Goal: Task Accomplishment & Management: Complete application form

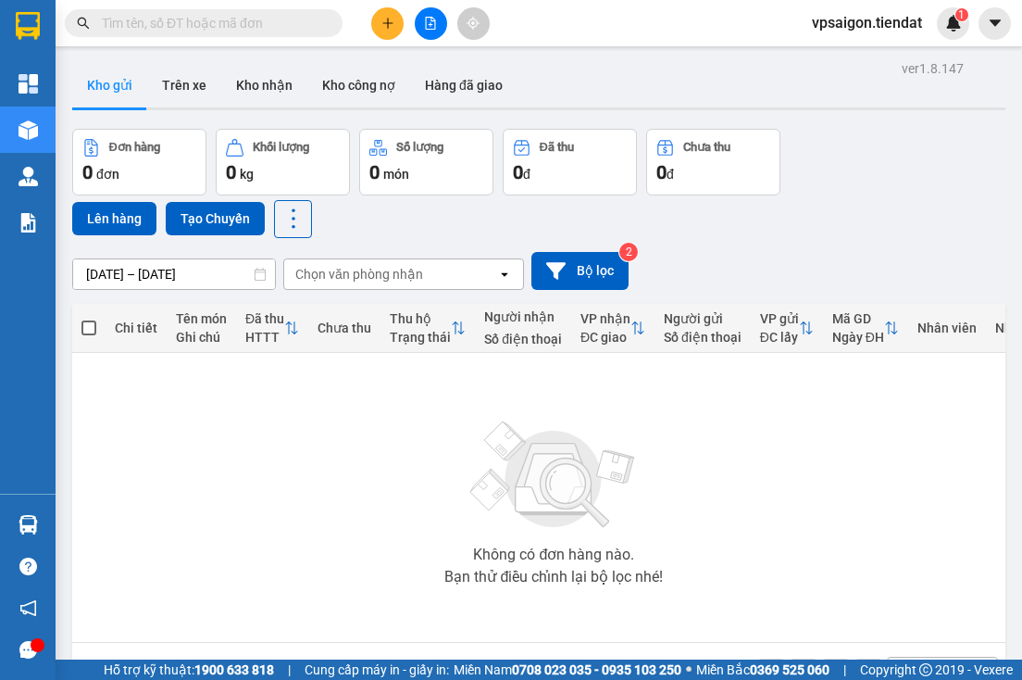
click at [258, 517] on div "Không có đơn hàng nào. Bạn thử điều chỉnh lại bộ lọc nhé!" at bounding box center [553, 497] width 945 height 278
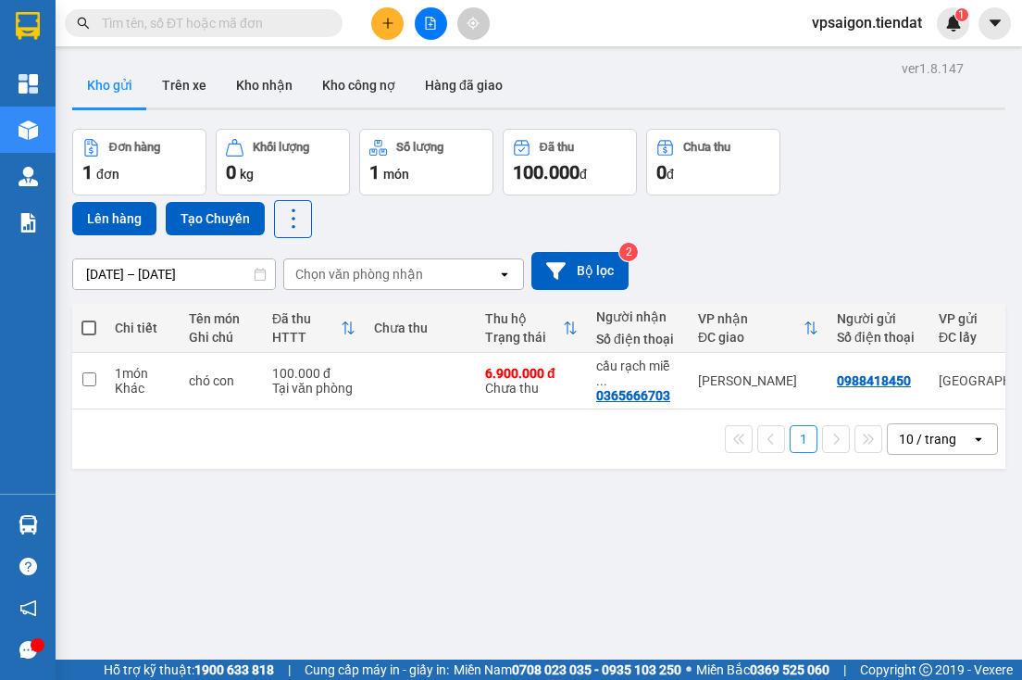
drag, startPoint x: 237, startPoint y: 513, endPoint x: 254, endPoint y: 474, distance: 42.3
click at [237, 512] on div "ver 1.8.147 Kho gửi Trên xe Kho nhận Kho công nợ Hàng đã giao Đơn hàng 1 đơn Kh…" at bounding box center [539, 396] width 948 height 680
click at [371, 14] on div at bounding box center [430, 23] width 139 height 32
click at [394, 13] on button at bounding box center [387, 23] width 32 height 32
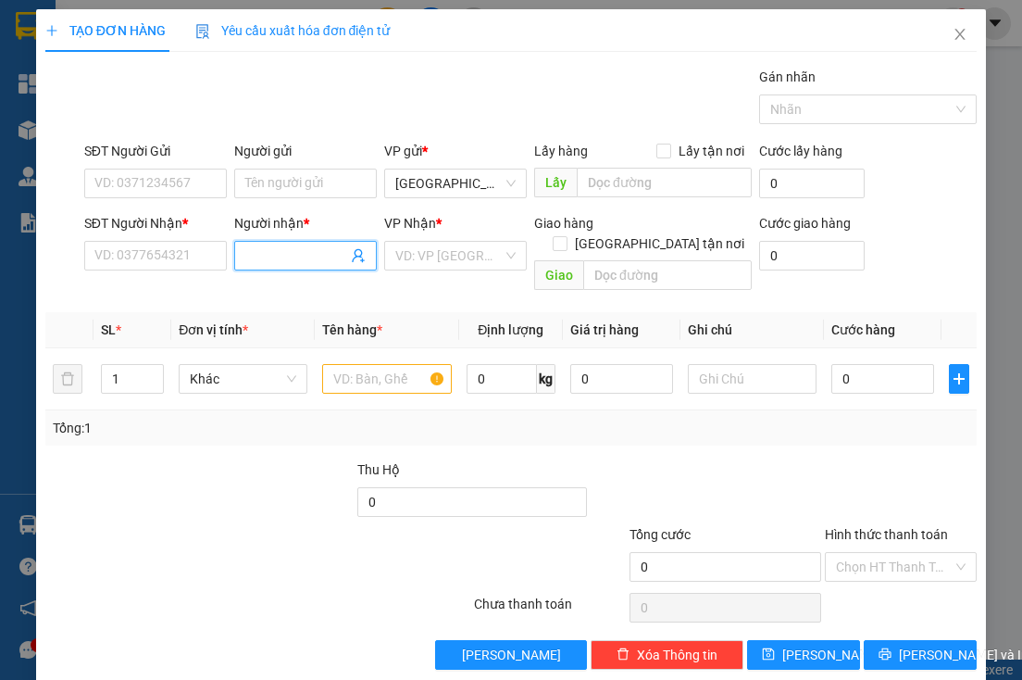
click at [335, 257] on input "Người nhận *" at bounding box center [296, 255] width 102 height 20
type input "TRÚC LY"
click at [327, 288] on div "TRÚC LY - 0943038094" at bounding box center [308, 291] width 131 height 20
type input "0943038094"
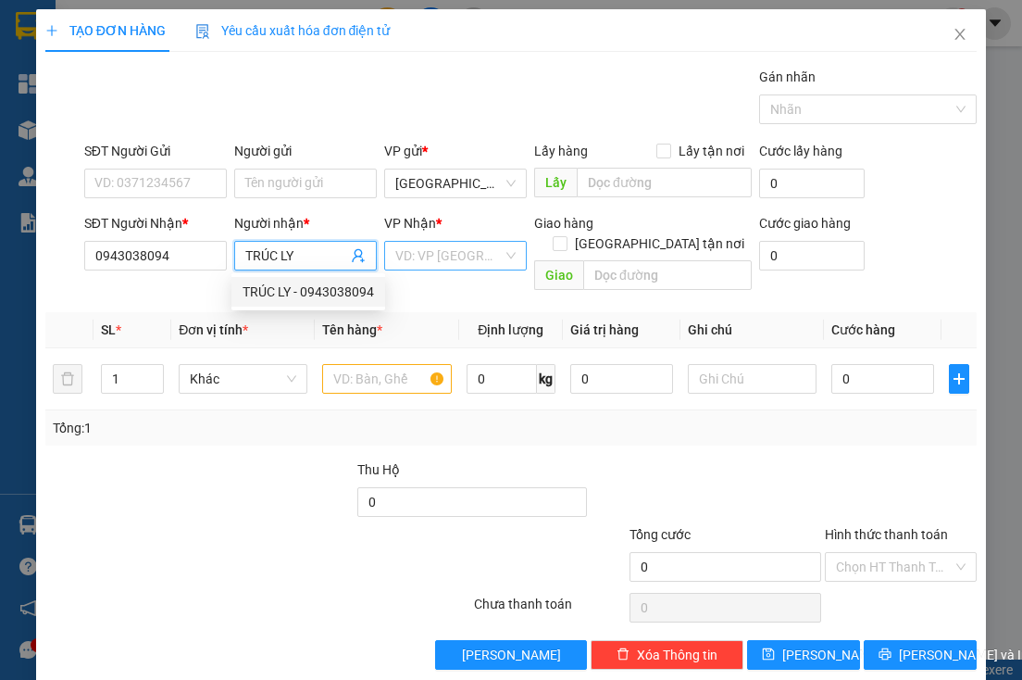
type input "TRÚC LY"
click at [430, 252] on input "search" at bounding box center [448, 256] width 107 height 28
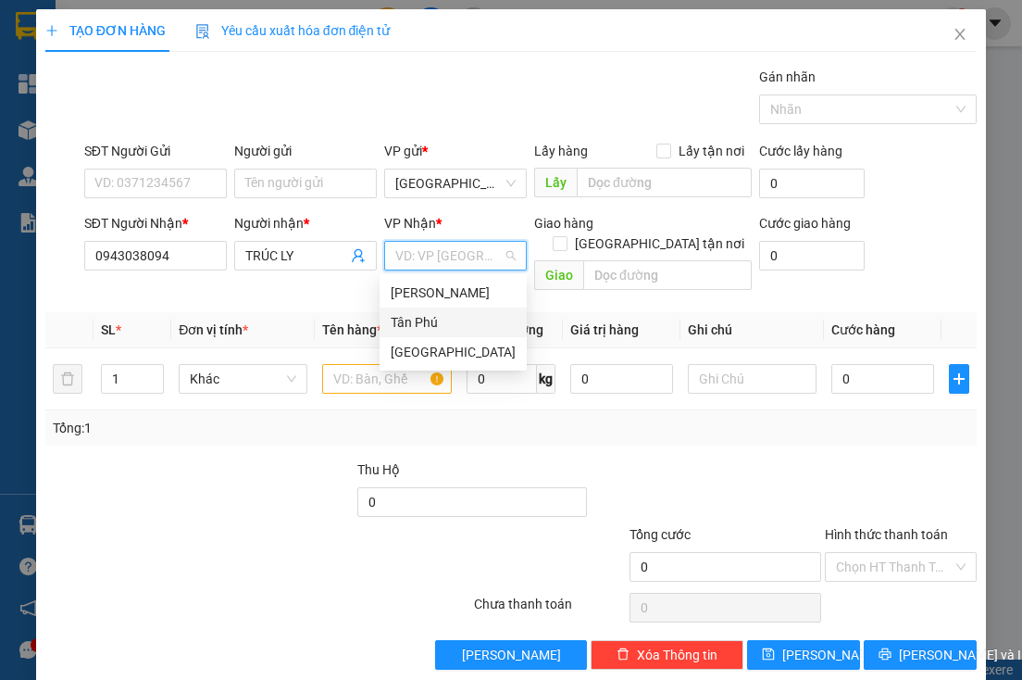
click at [433, 316] on div "Tân Phú" at bounding box center [453, 322] width 125 height 20
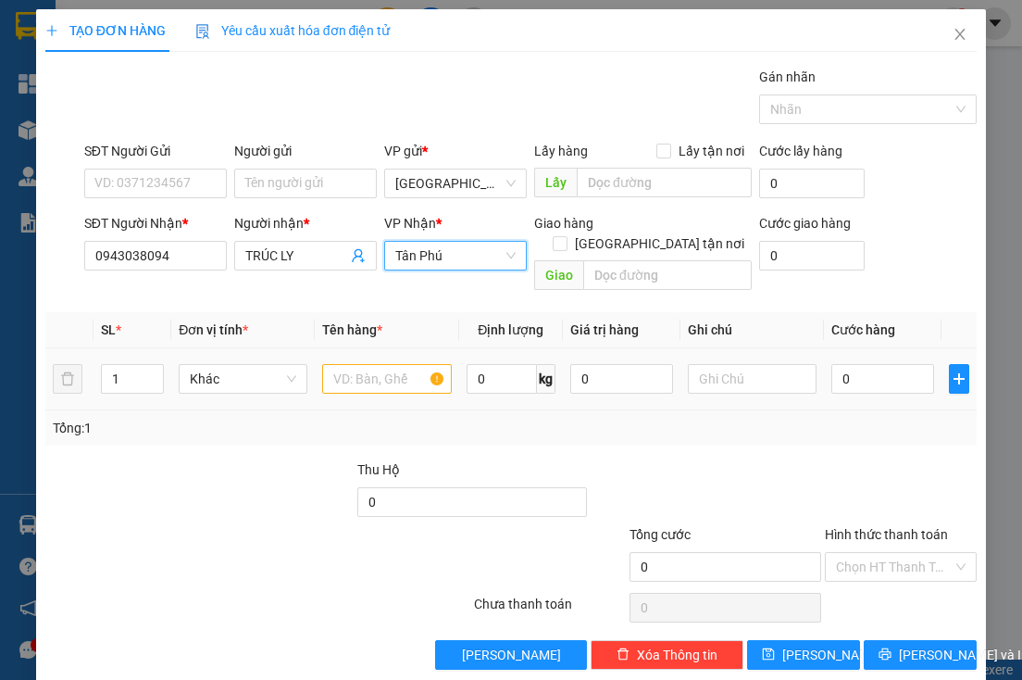
click at [171, 351] on td "Khác" at bounding box center [242, 379] width 143 height 62
click at [154, 371] on icon "up" at bounding box center [154, 374] width 6 height 6
type input "4"
click at [154, 371] on icon "up" at bounding box center [154, 374] width 6 height 6
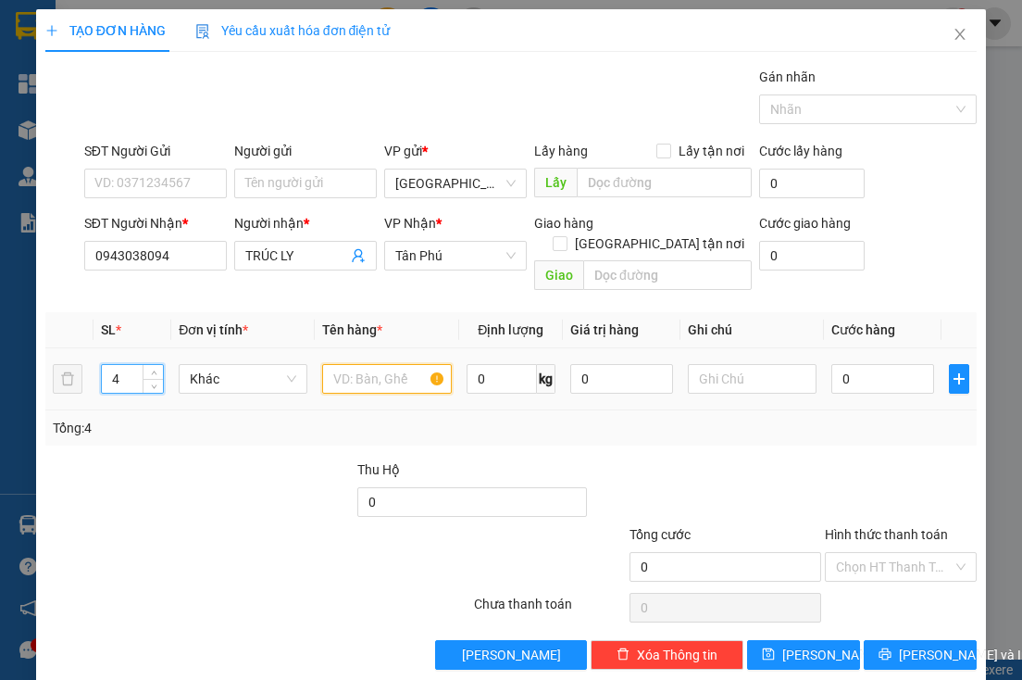
click at [395, 364] on input "text" at bounding box center [386, 379] width 129 height 30
type input "4 Kiện"
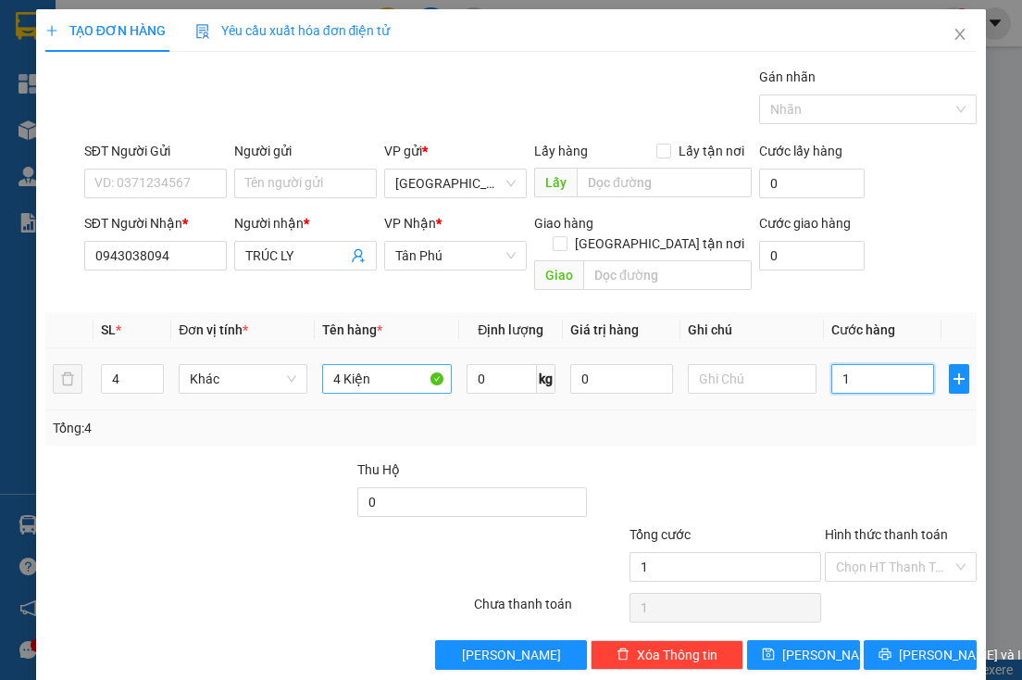
type input "1"
type input "12"
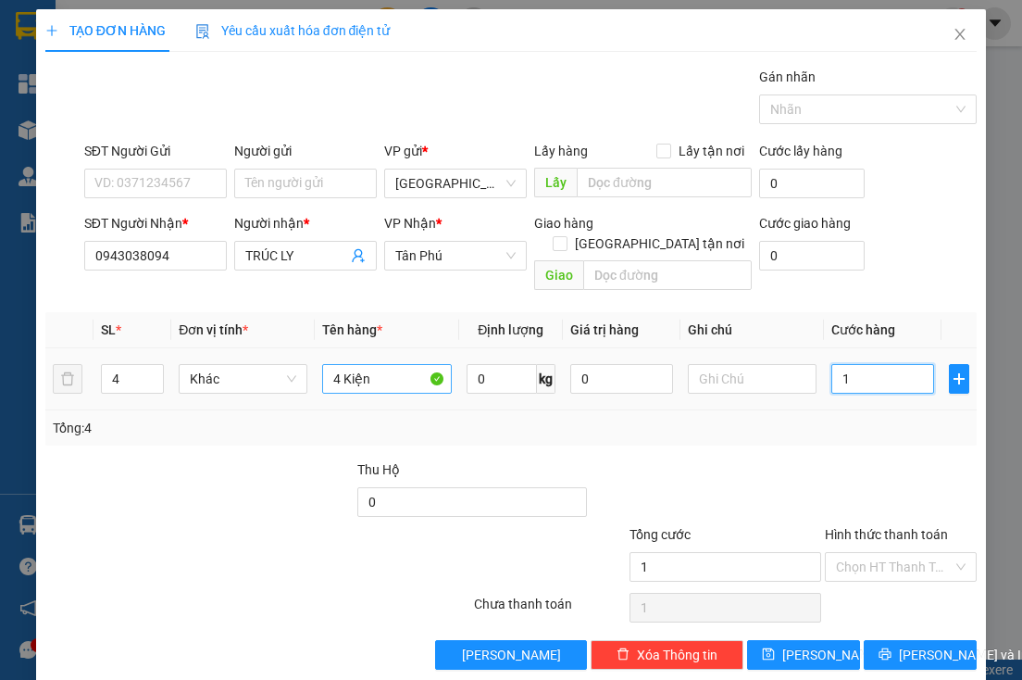
type input "12"
type input "120"
type input "120.000"
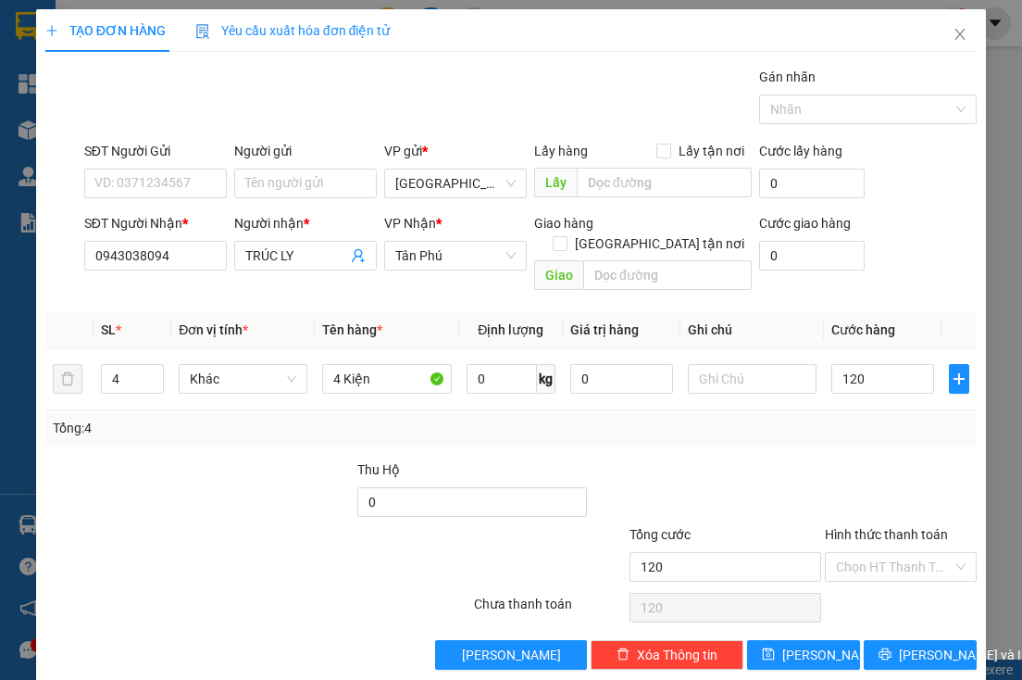
type input "120.000"
click at [561, 464] on div "Thu Hộ" at bounding box center [472, 473] width 231 height 28
click at [796, 110] on div at bounding box center [859, 109] width 190 height 22
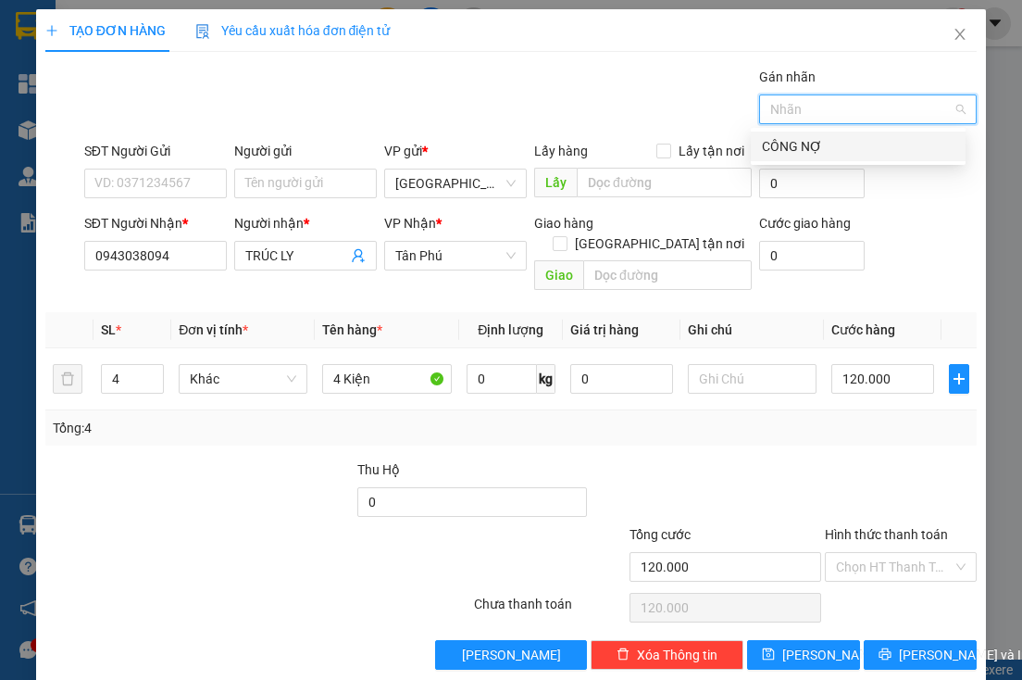
click at [838, 148] on div "CÔNG NỢ" at bounding box center [858, 146] width 193 height 20
click at [665, 101] on div "Gán nhãn CÔNG NỢ" at bounding box center [531, 99] width 901 height 65
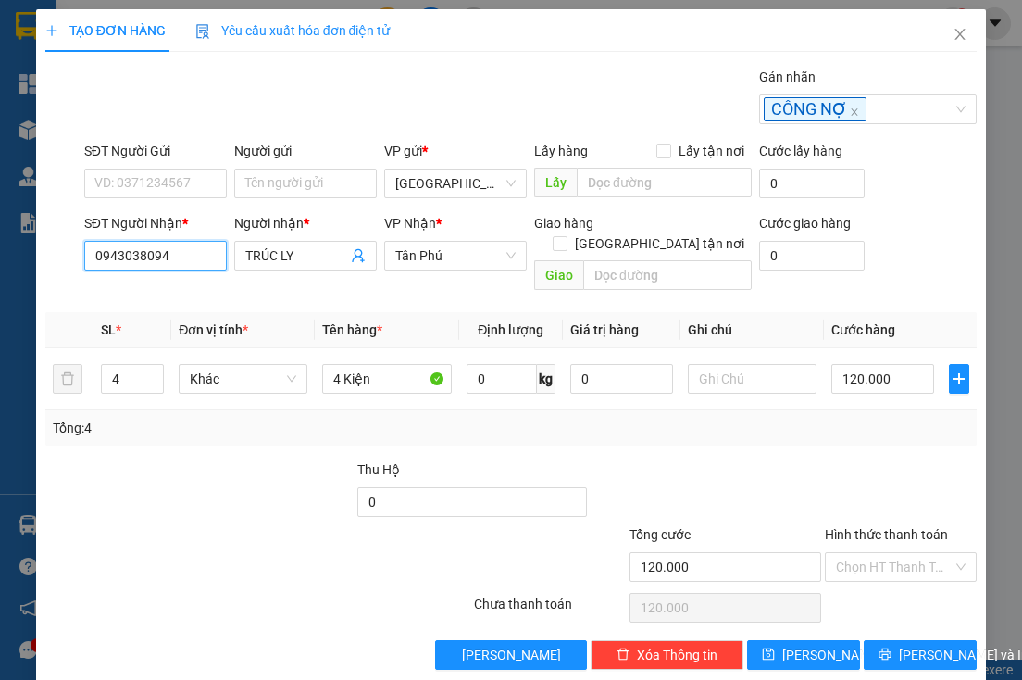
click at [127, 259] on input "0943038094" at bounding box center [155, 256] width 143 height 30
click at [285, 418] on div "Tổng: 4" at bounding box center [225, 428] width 344 height 20
click at [389, 368] on input "4 Kiện" at bounding box center [386, 379] width 129 height 30
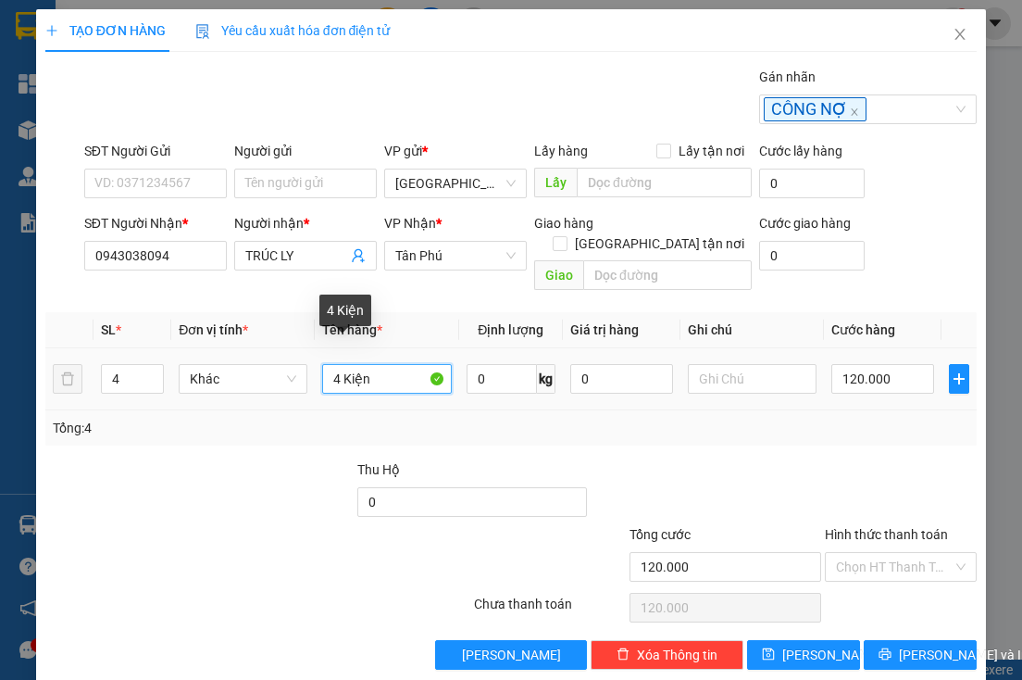
click at [389, 368] on input "4 Kiện" at bounding box center [386, 379] width 129 height 30
click at [152, 530] on div at bounding box center [180, 556] width 273 height 65
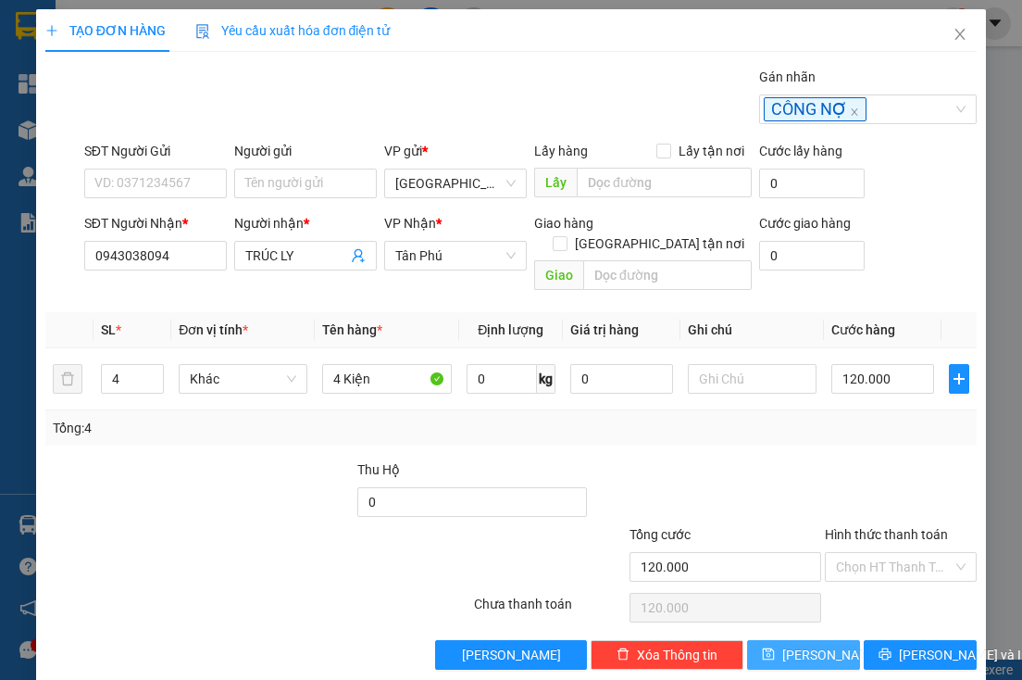
click at [807, 644] on span "[PERSON_NAME]" at bounding box center [831, 654] width 99 height 20
type input "1"
type input "0"
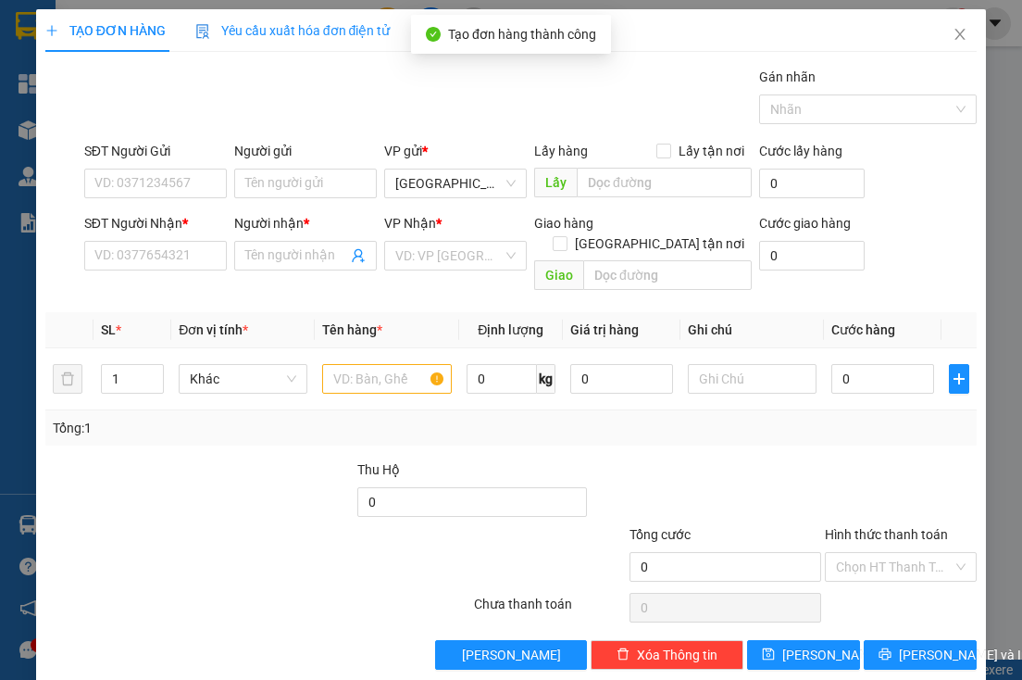
click at [912, 48] on div "TẠO ĐƠN HÀNG Yêu cầu xuất hóa đơn điện tử" at bounding box center [511, 30] width 932 height 43
click at [937, 38] on span "Close" at bounding box center [960, 35] width 52 height 52
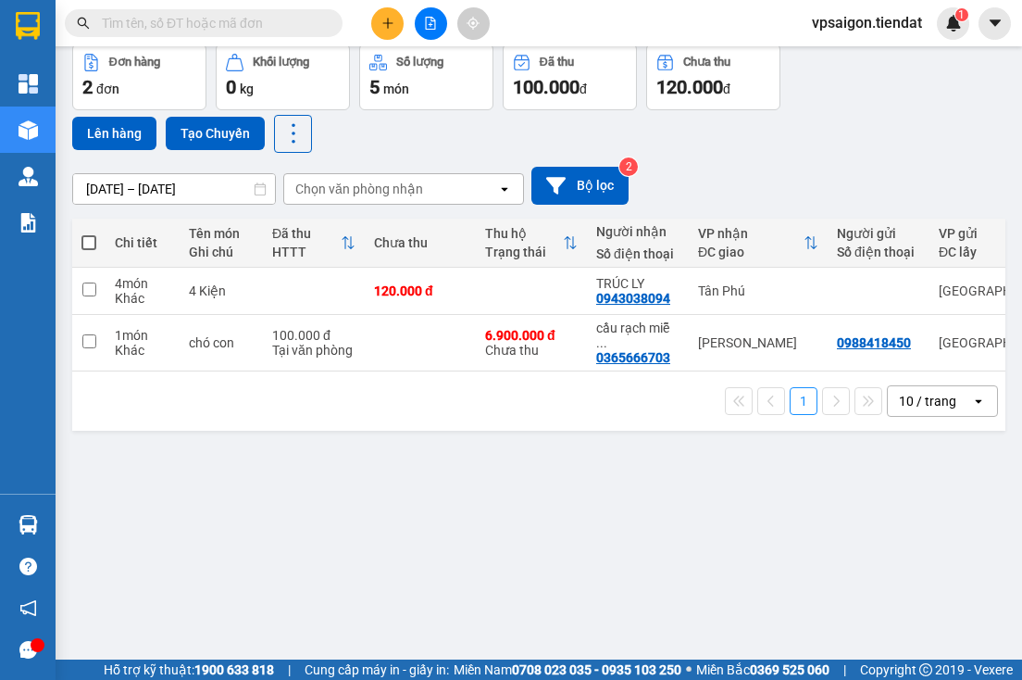
drag, startPoint x: 201, startPoint y: 493, endPoint x: 213, endPoint y: 481, distance: 16.4
click at [204, 493] on div "ver 1.8.147 Kho gửi Trên xe Kho nhận Kho công nợ Hàng đã giao Đơn hàng 2 đơn Kh…" at bounding box center [539, 310] width 948 height 680
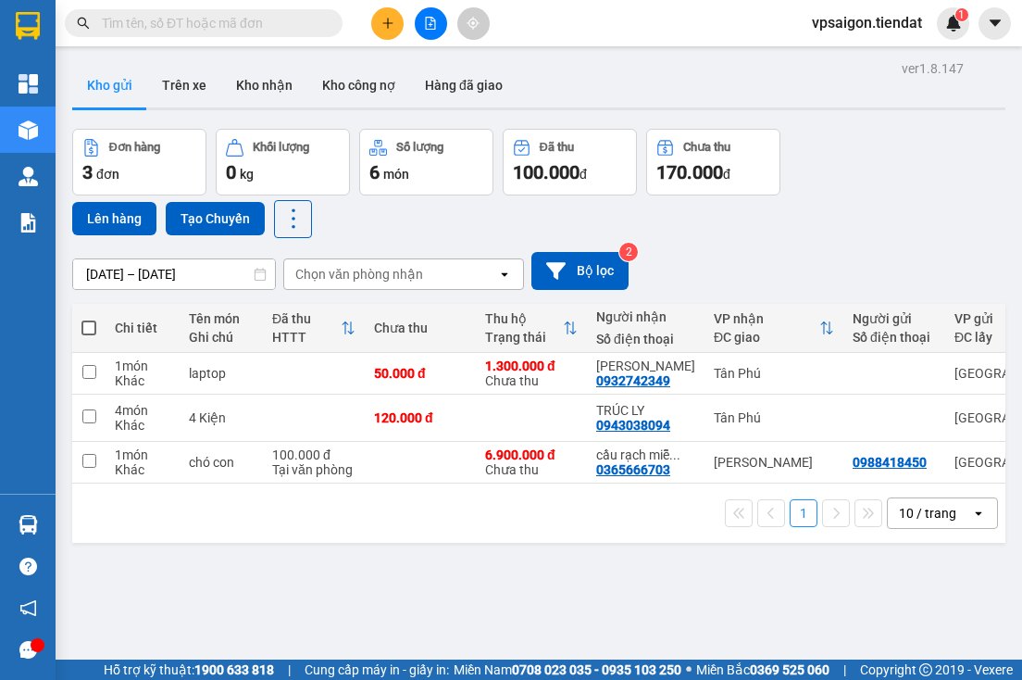
click at [363, 516] on div "1 10 / trang open" at bounding box center [539, 512] width 918 height 31
click at [852, 359] on div at bounding box center [859, 373] width 28 height 28
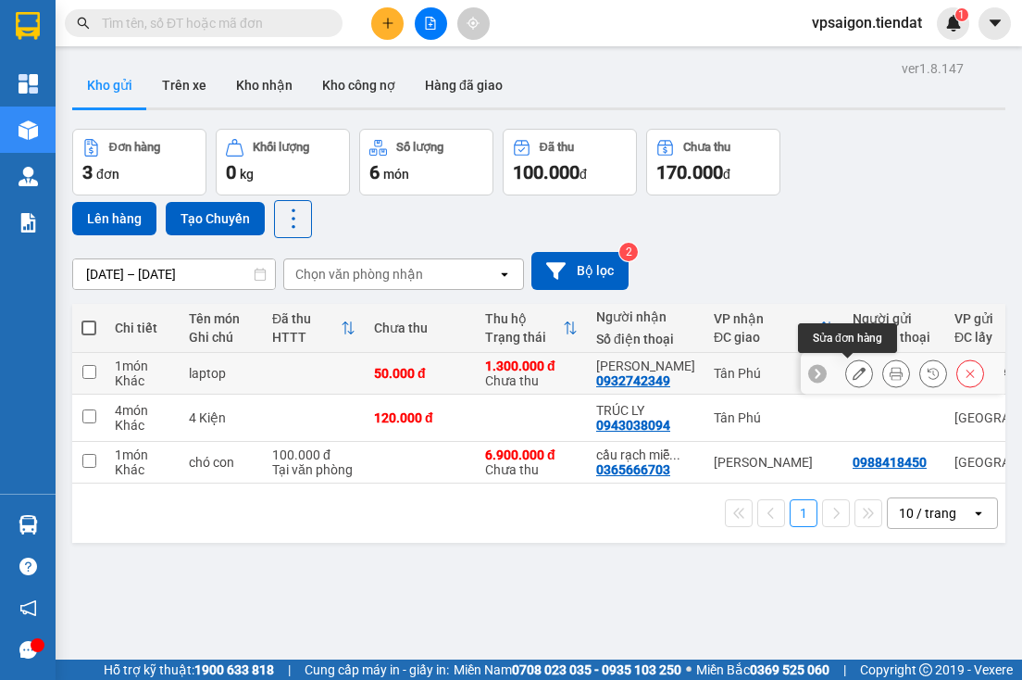
click at [852, 361] on button at bounding box center [859, 373] width 26 height 32
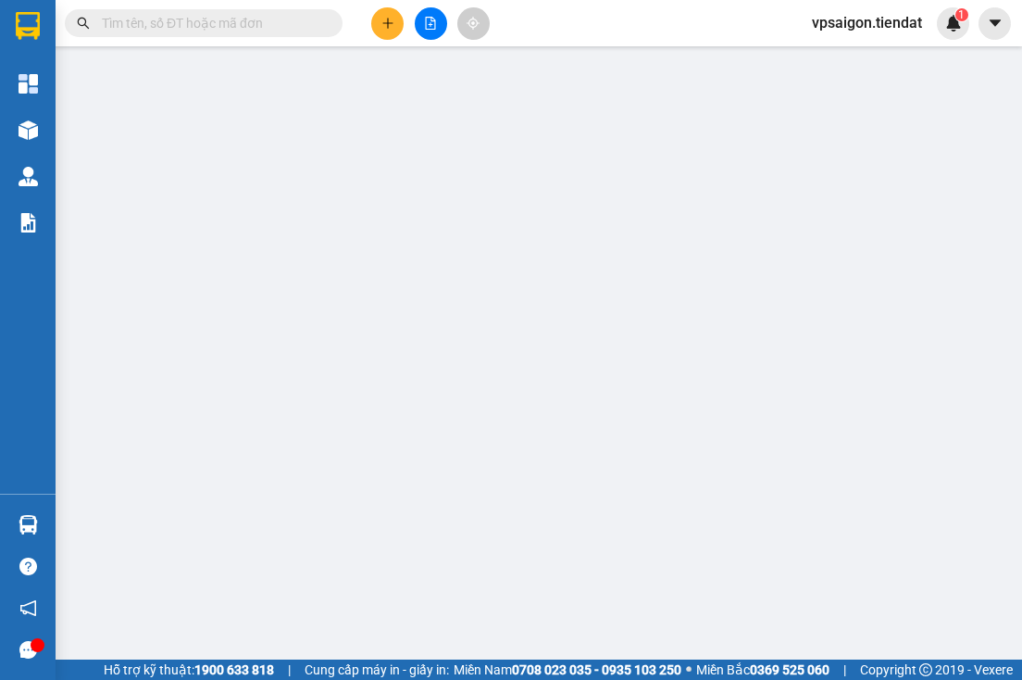
type input "0932742349"
type input "[PERSON_NAME]"
type input "50.000"
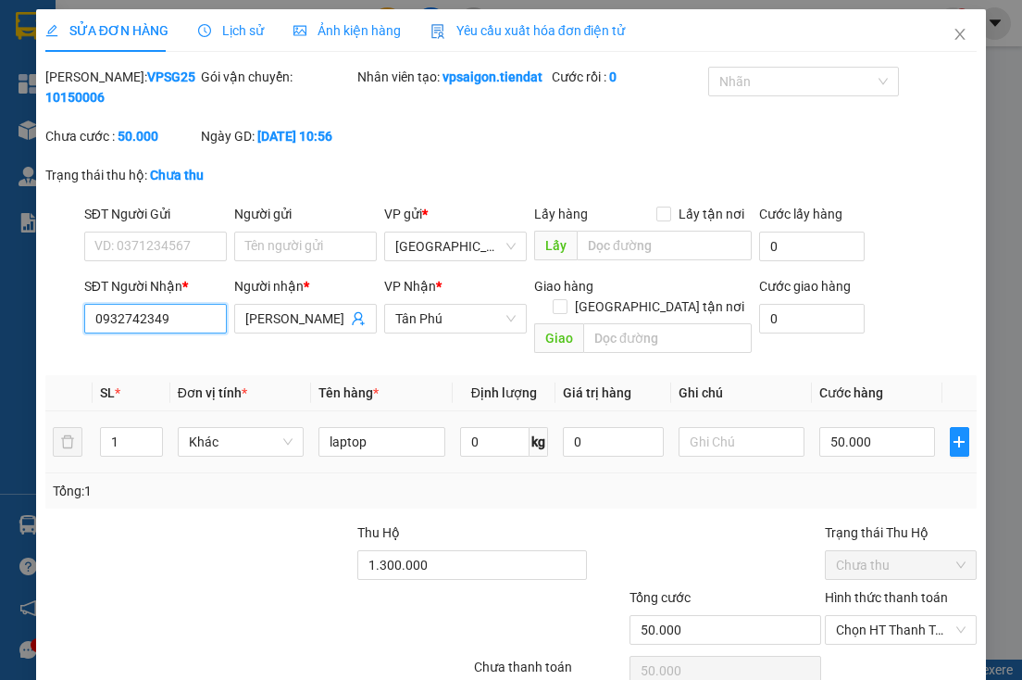
click at [158, 330] on input "0932742349" at bounding box center [155, 319] width 143 height 30
drag, startPoint x: 256, startPoint y: 470, endPoint x: 268, endPoint y: 463, distance: 14.1
click at [253, 468] on td "Khác" at bounding box center [241, 442] width 142 height 62
click at [384, 432] on input "laptop" at bounding box center [381, 442] width 127 height 30
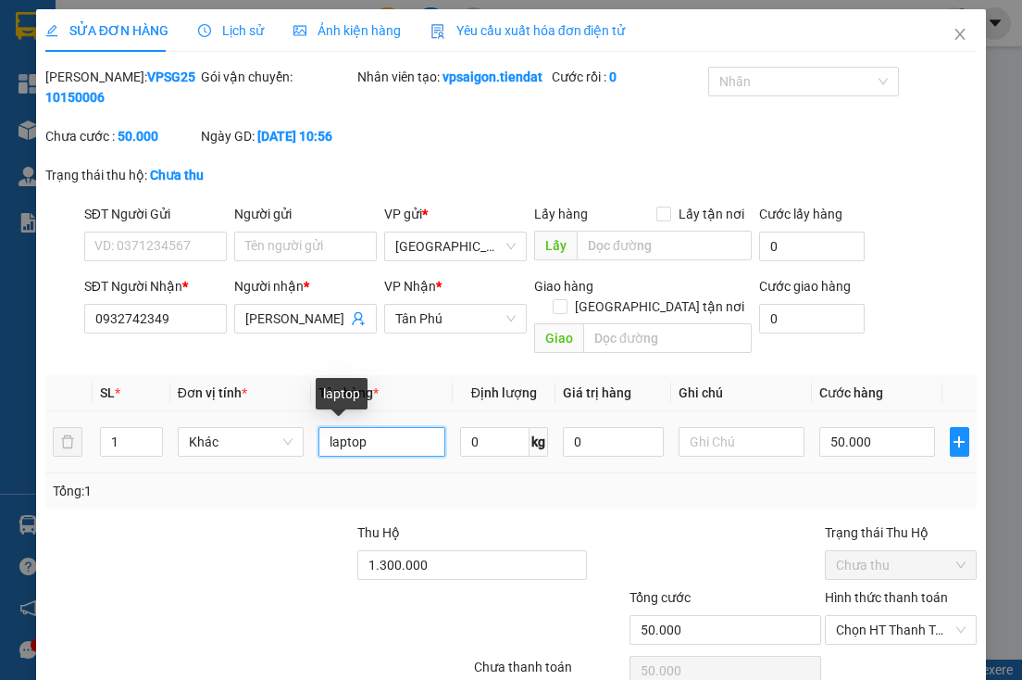
click at [381, 433] on input "laptop" at bounding box center [381, 442] width 127 height 30
click at [380, 432] on input "laptop" at bounding box center [381, 442] width 127 height 30
drag, startPoint x: 368, startPoint y: 430, endPoint x: 353, endPoint y: 433, distance: 15.3
click at [353, 433] on input "laptop" at bounding box center [381, 442] width 127 height 30
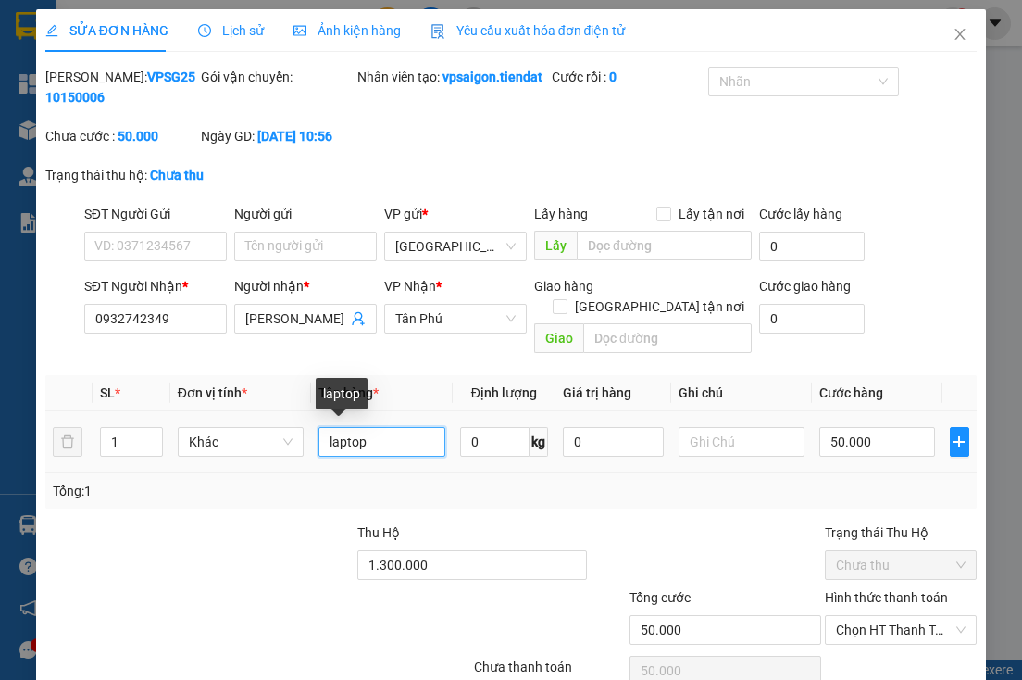
click at [353, 433] on input "laptop" at bounding box center [381, 442] width 127 height 30
click at [229, 513] on div "Total Paid Fee 0 Total UnPaid Fee 50.000 Cash Collection Total Fee Mã ĐH: VPSG2…" at bounding box center [511, 400] width 932 height 666
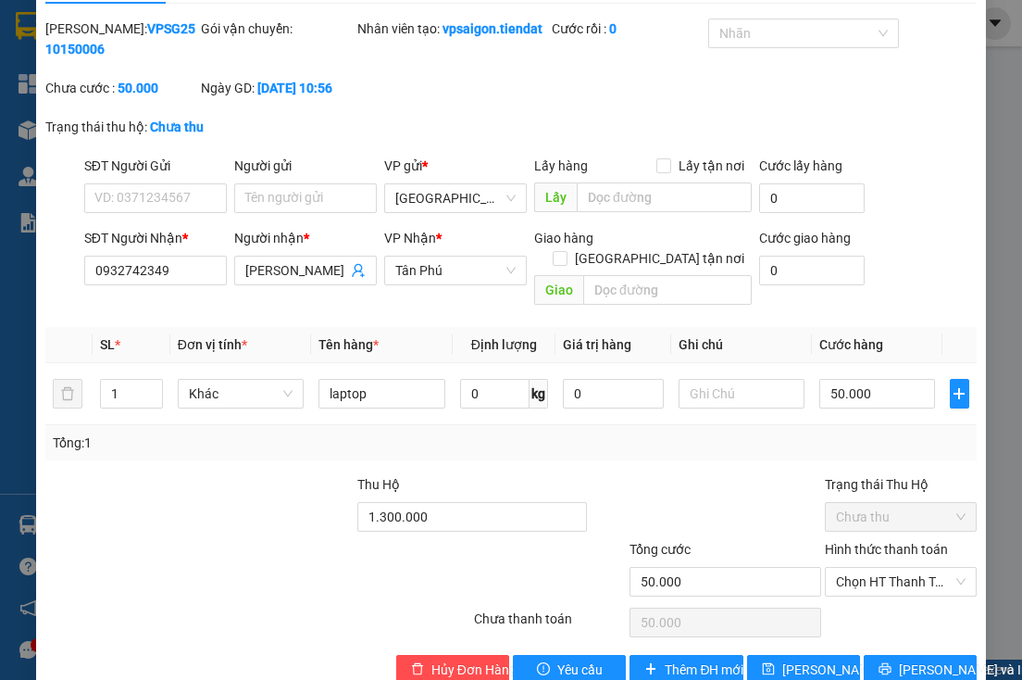
scroll to position [87, 0]
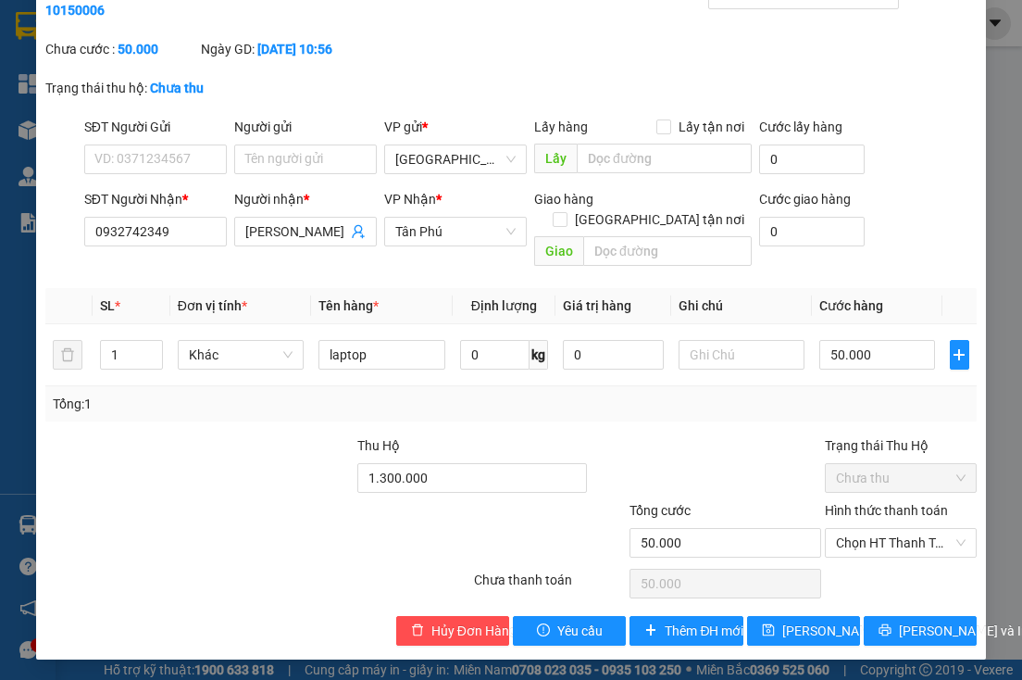
drag, startPoint x: 172, startPoint y: 426, endPoint x: 348, endPoint y: 418, distance: 176.1
click at [177, 426] on div "Total Paid Fee 0 Total UnPaid Fee 50.000 Cash Collection Total Fee Mã ĐH: VPSG2…" at bounding box center [511, 313] width 932 height 666
drag, startPoint x: 93, startPoint y: 537, endPoint x: 104, endPoint y: 534, distance: 11.5
click at [94, 537] on div at bounding box center [180, 532] width 273 height 65
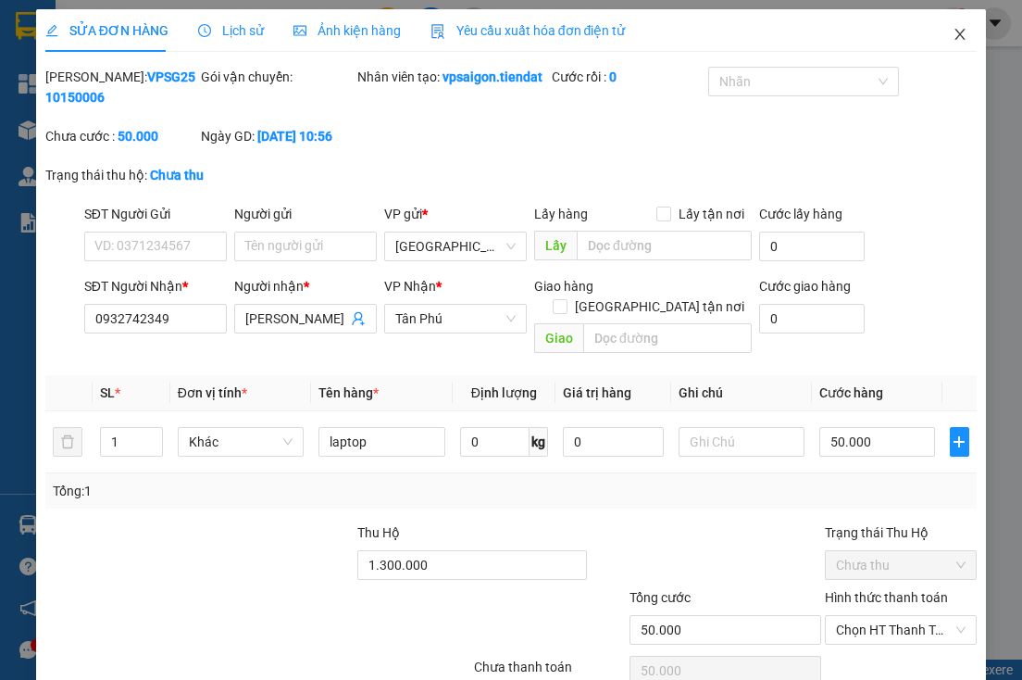
drag, startPoint x: 936, startPoint y: 28, endPoint x: 1013, endPoint y: 81, distance: 93.7
click at [937, 29] on span "Close" at bounding box center [960, 35] width 52 height 52
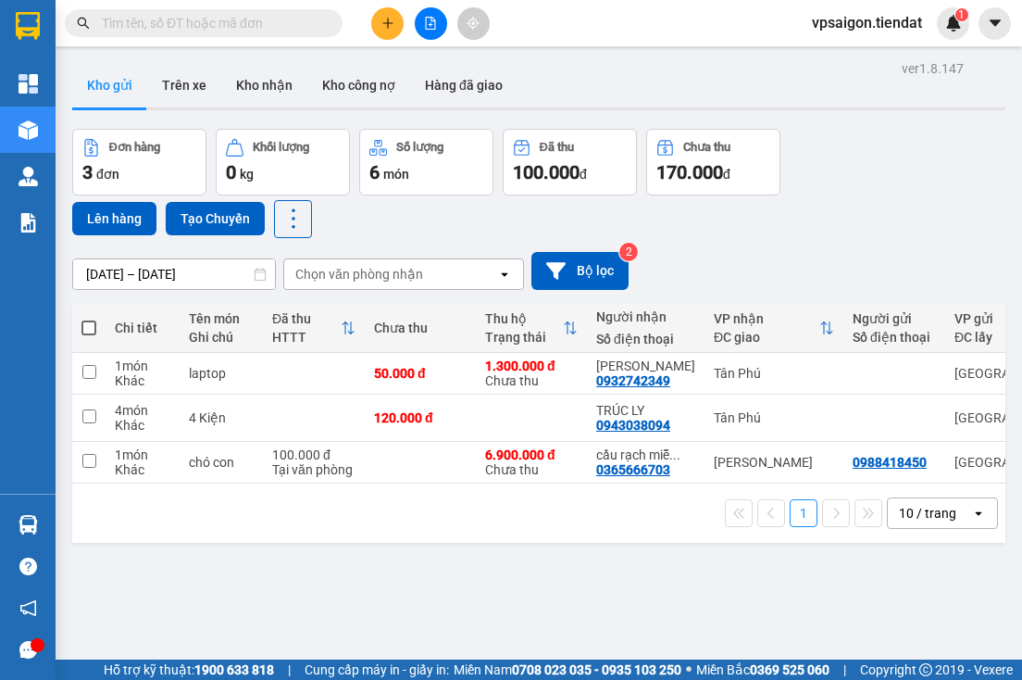
click at [341, 534] on div "1 10 / trang open" at bounding box center [538, 512] width 933 height 59
click at [379, 27] on button at bounding box center [387, 23] width 32 height 32
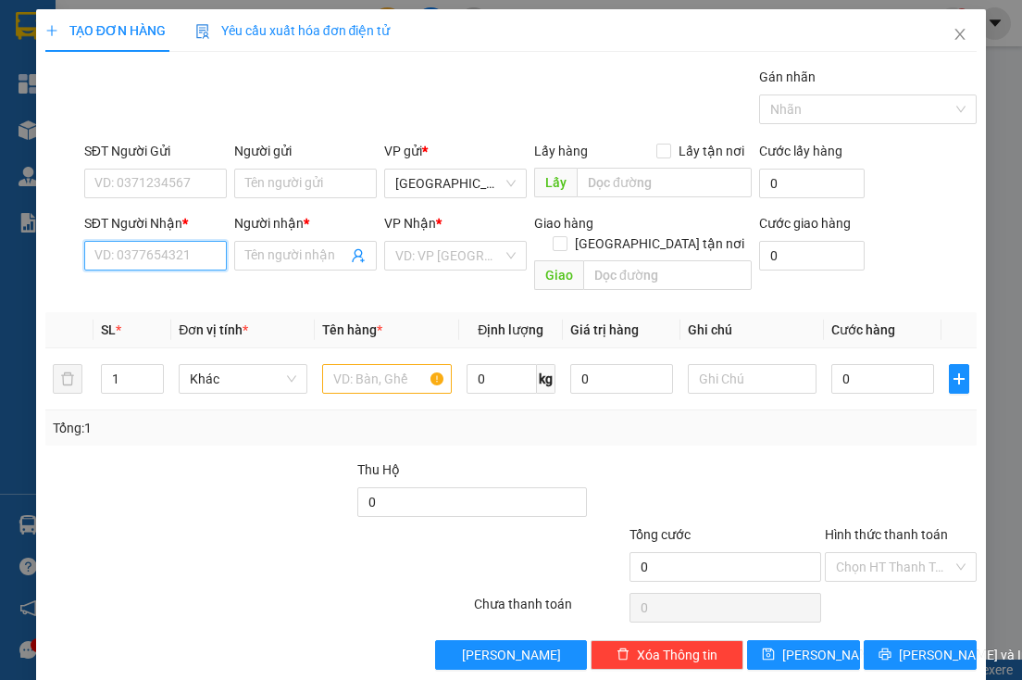
click at [181, 251] on input "SĐT Người Nhận *" at bounding box center [155, 256] width 143 height 30
click at [182, 296] on div "0338136416 - Tuyết" at bounding box center [153, 291] width 119 height 20
type input "0338136416"
type input "Tuyết"
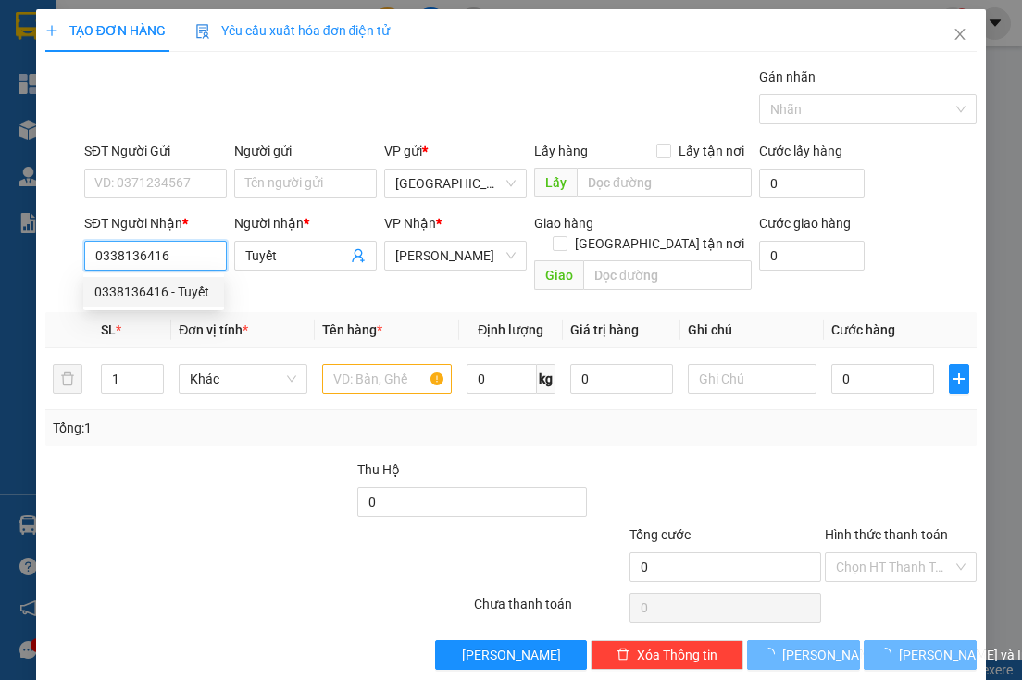
type input "40.000"
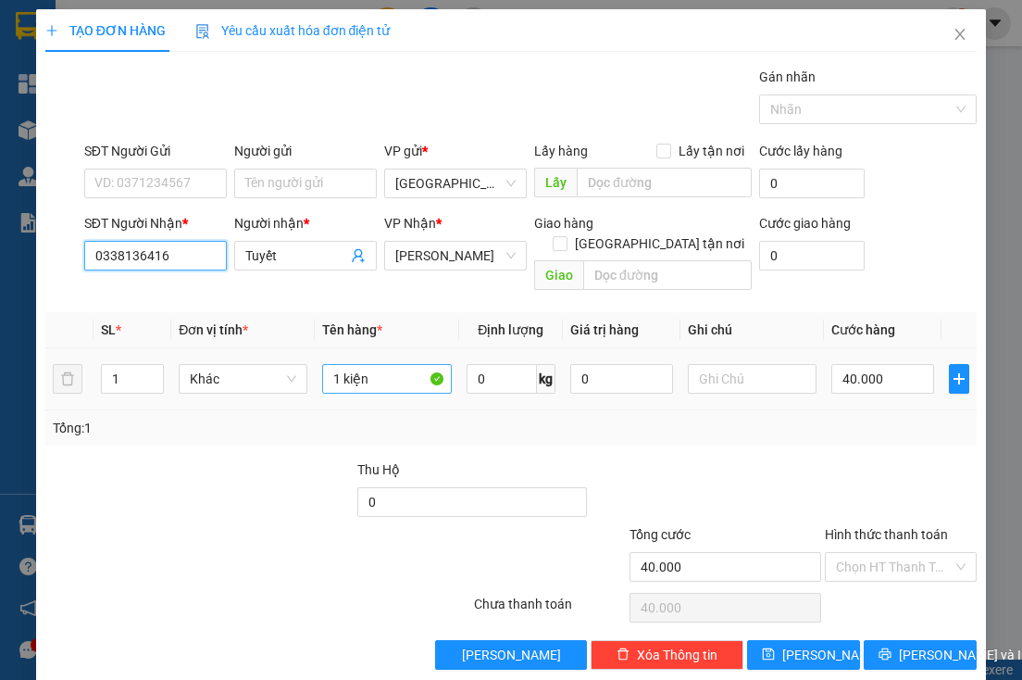
type input "0338136416"
click at [368, 364] on input "1 kiện" at bounding box center [386, 379] width 129 height 30
type input "1 bao"
click at [189, 262] on input "0338136416" at bounding box center [155, 256] width 143 height 30
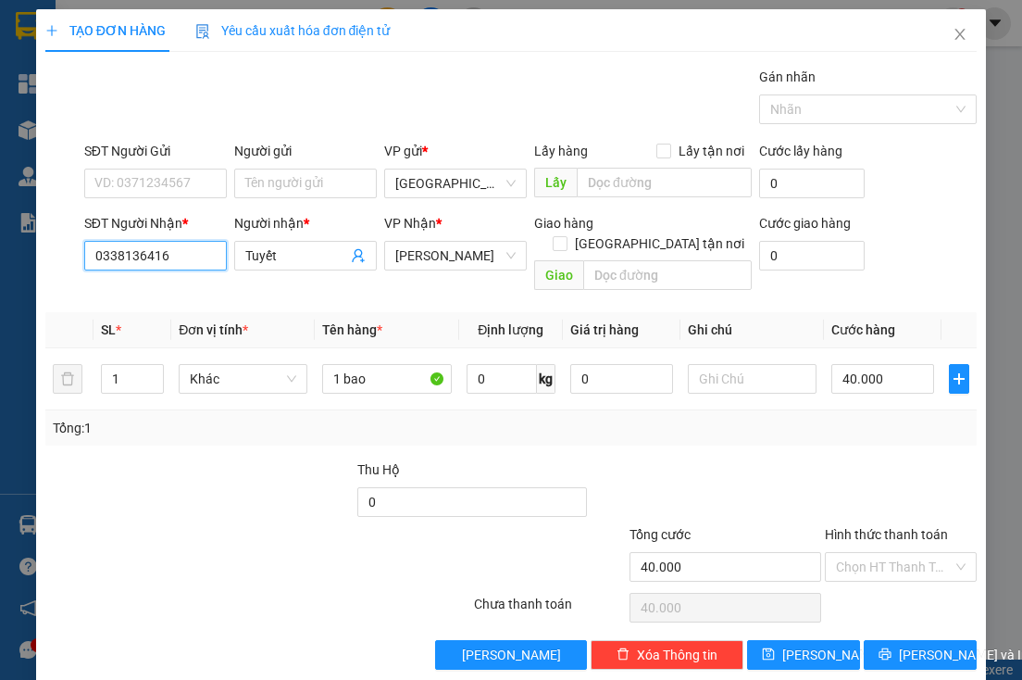
click at [189, 262] on input "0338136416" at bounding box center [155, 256] width 143 height 30
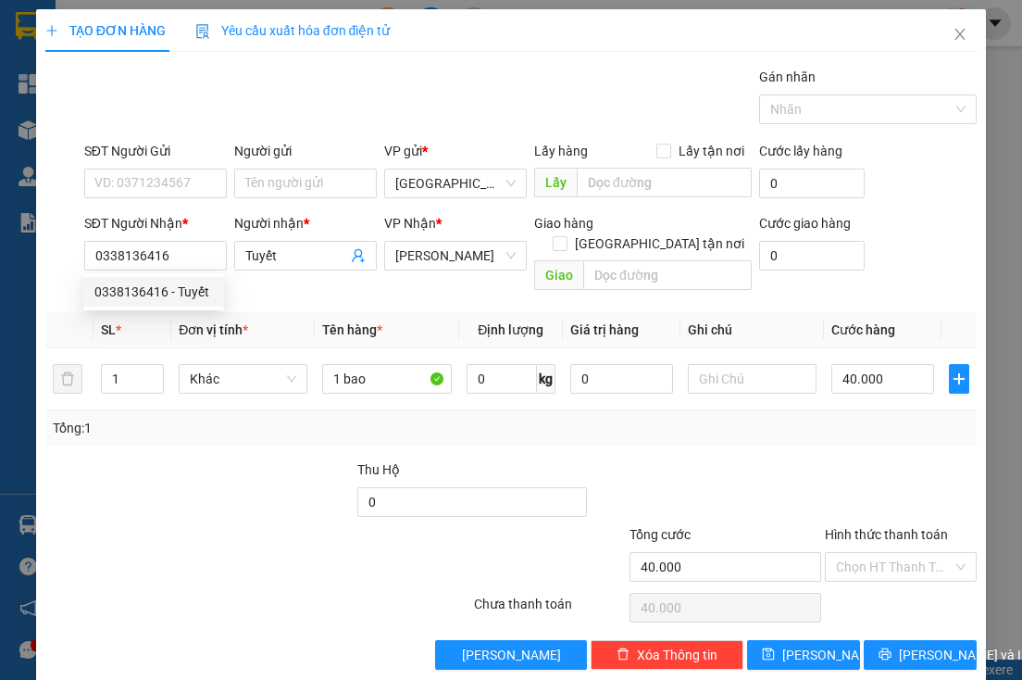
click at [237, 464] on div at bounding box center [277, 491] width 156 height 65
click at [280, 418] on div "Tổng: 1" at bounding box center [225, 428] width 344 height 20
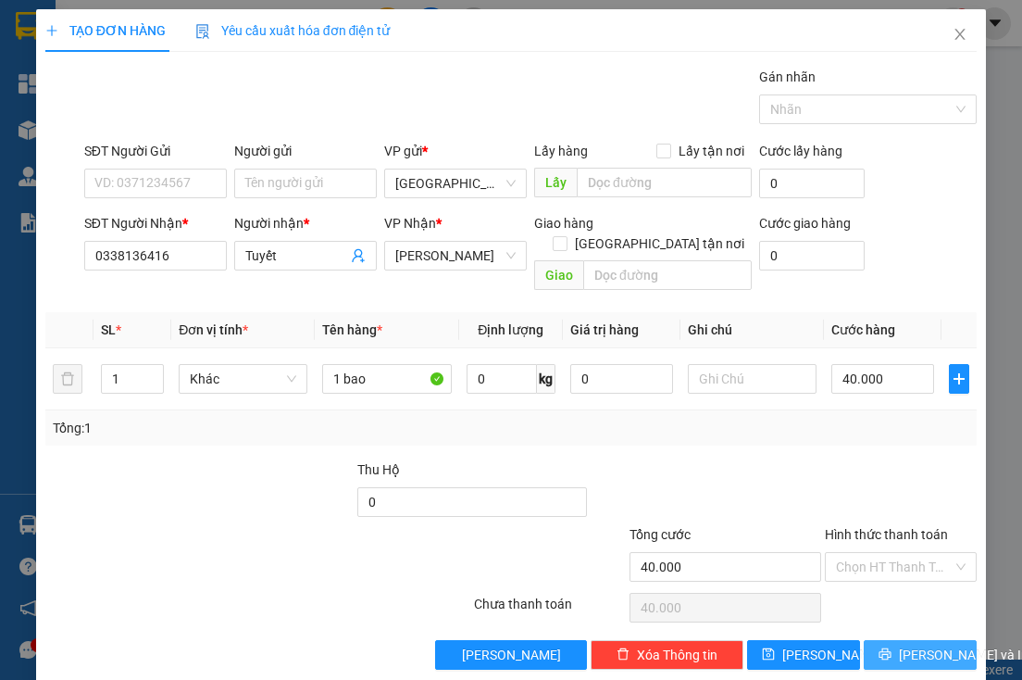
click at [906, 644] on span "[PERSON_NAME] và In" at bounding box center [964, 654] width 130 height 20
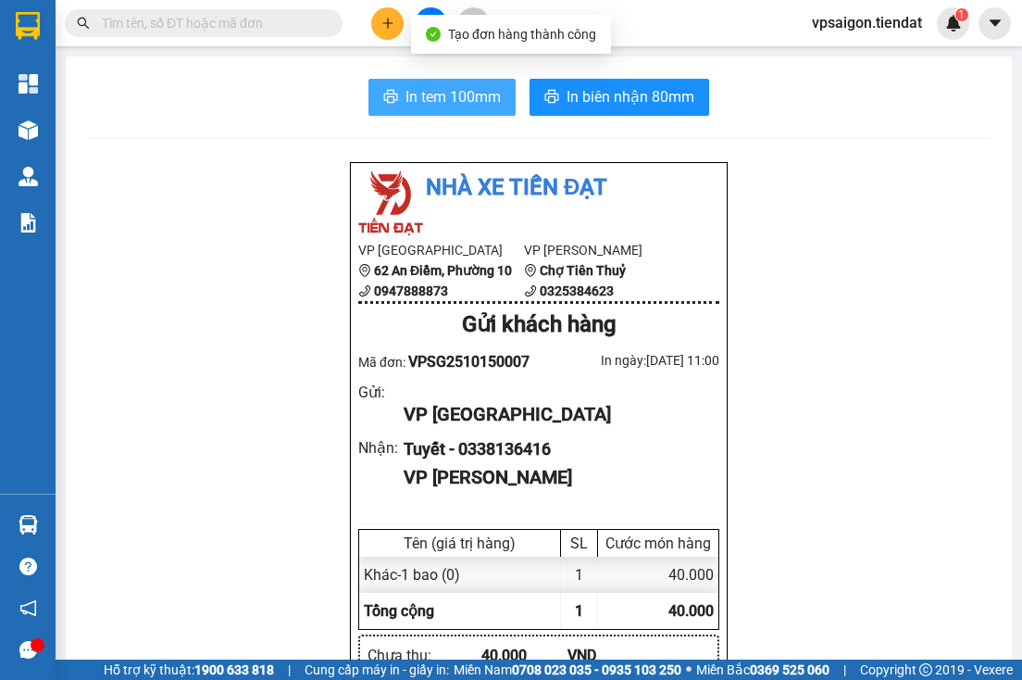
click at [409, 108] on button "In tem 100mm" at bounding box center [441, 97] width 147 height 37
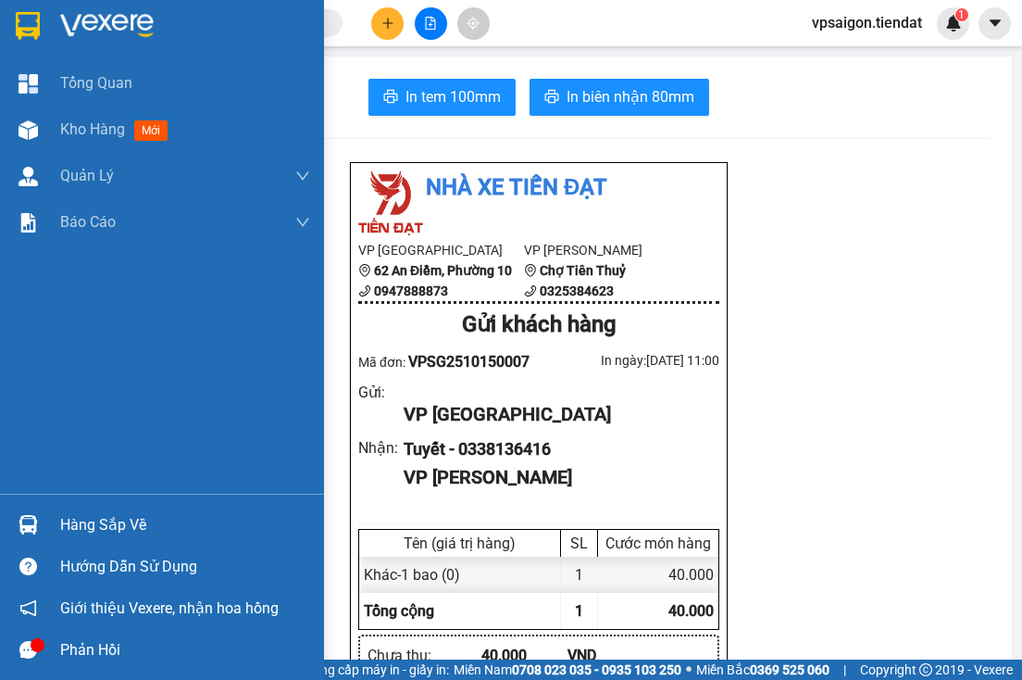
click at [77, 115] on div "Kho hàng mới" at bounding box center [185, 129] width 250 height 46
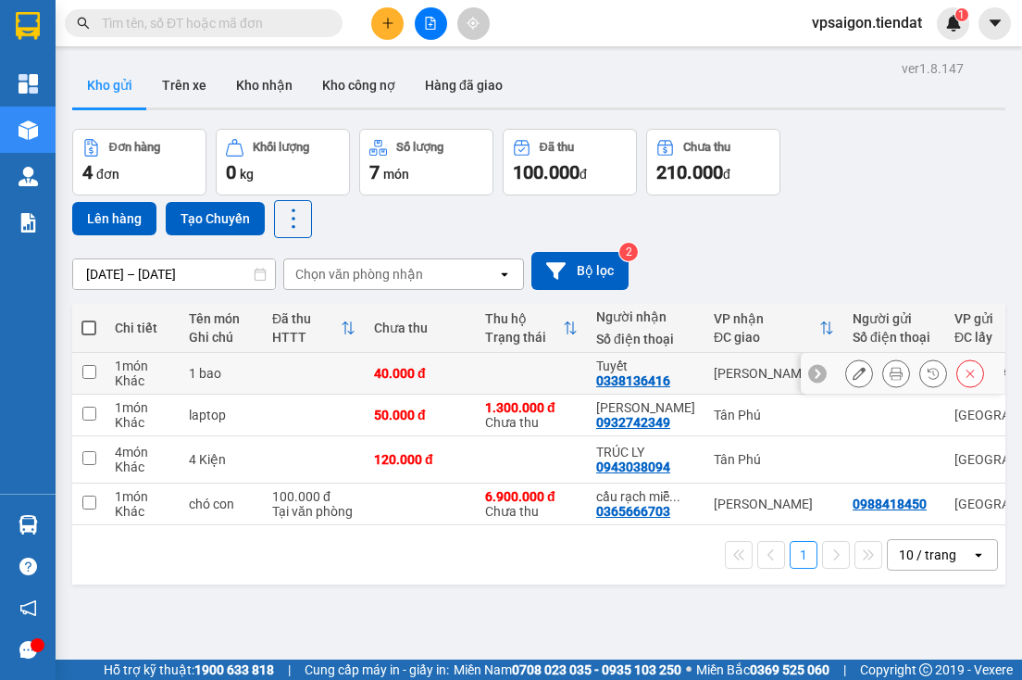
click at [901, 374] on div at bounding box center [914, 373] width 139 height 28
click at [890, 374] on icon at bounding box center [896, 373] width 13 height 13
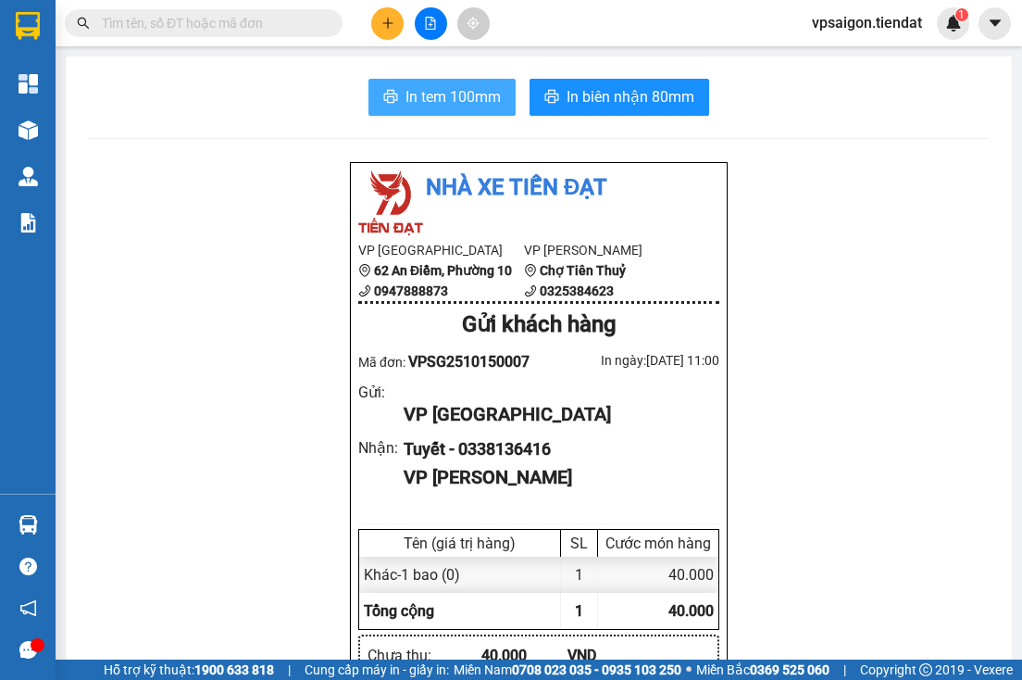
click at [431, 109] on button "In tem 100mm" at bounding box center [441, 97] width 147 height 37
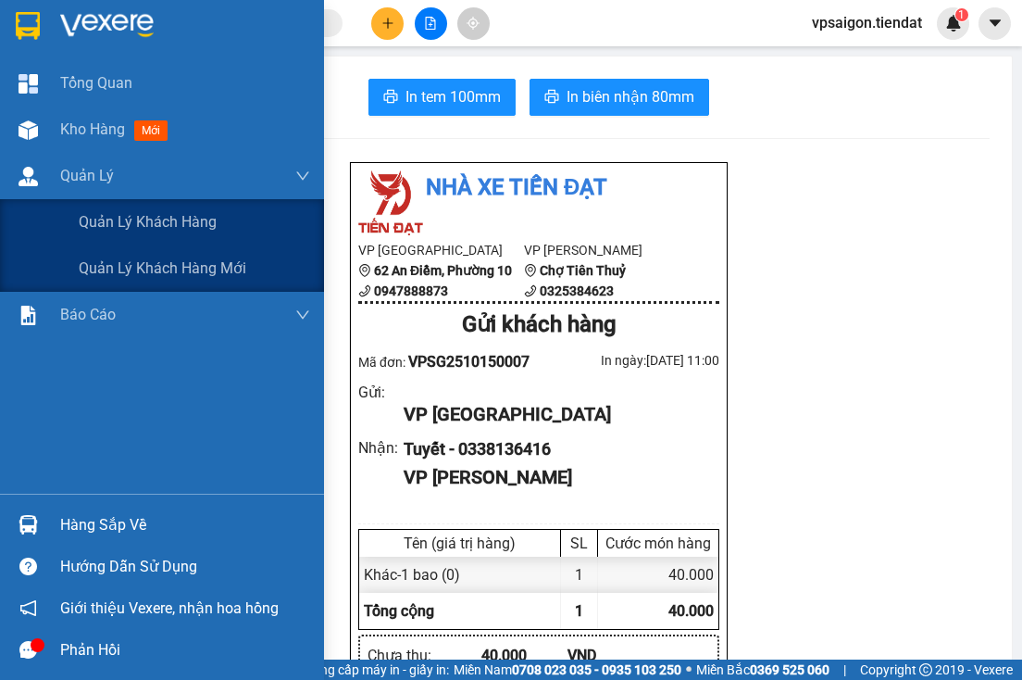
click at [63, 141] on div "Kho hàng mới" at bounding box center [185, 129] width 250 height 46
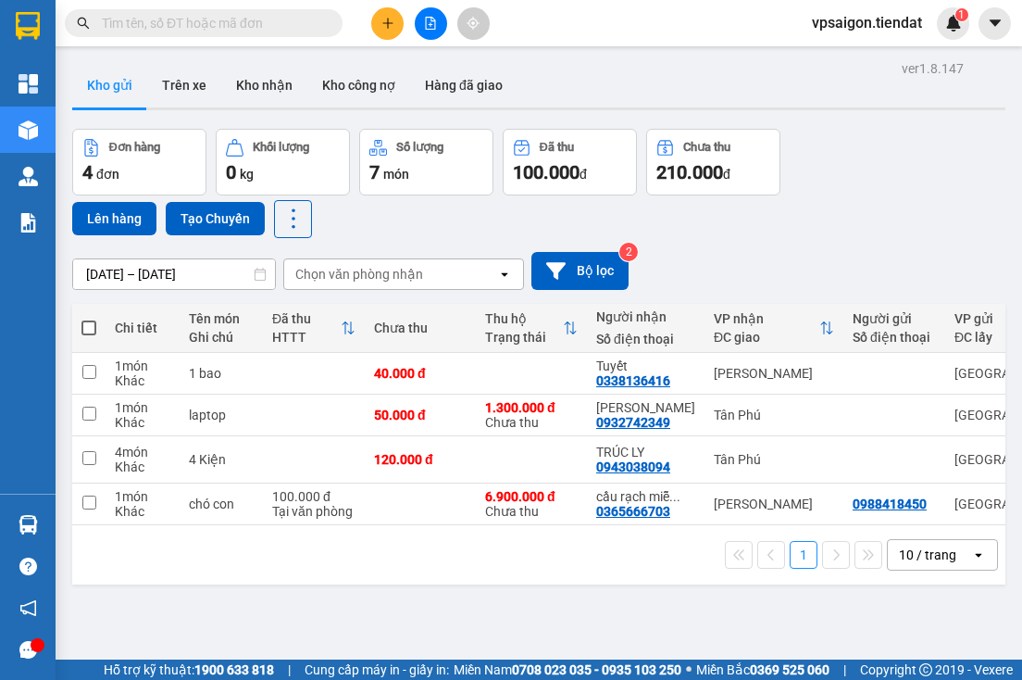
click at [250, 600] on div "ver 1.8.147 Kho gửi Trên xe Kho nhận Kho công nợ Hàng đã giao Đơn hàng 4 đơn Kh…" at bounding box center [539, 396] width 948 height 680
drag, startPoint x: 237, startPoint y: 633, endPoint x: 262, endPoint y: 624, distance: 26.7
click at [237, 633] on div "ver 1.8.147 Kho gửi Trên xe Kho nhận Kho công nợ Hàng đã giao Đơn hàng 4 đơn Kh…" at bounding box center [539, 396] width 948 height 680
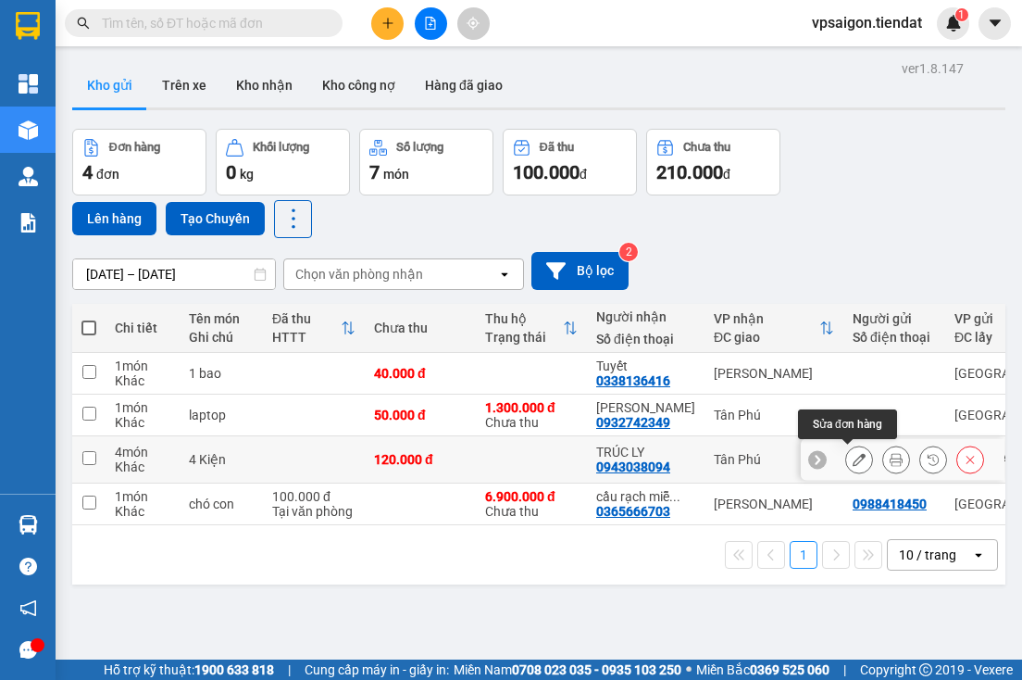
click at [853, 461] on icon at bounding box center [859, 459] width 13 height 13
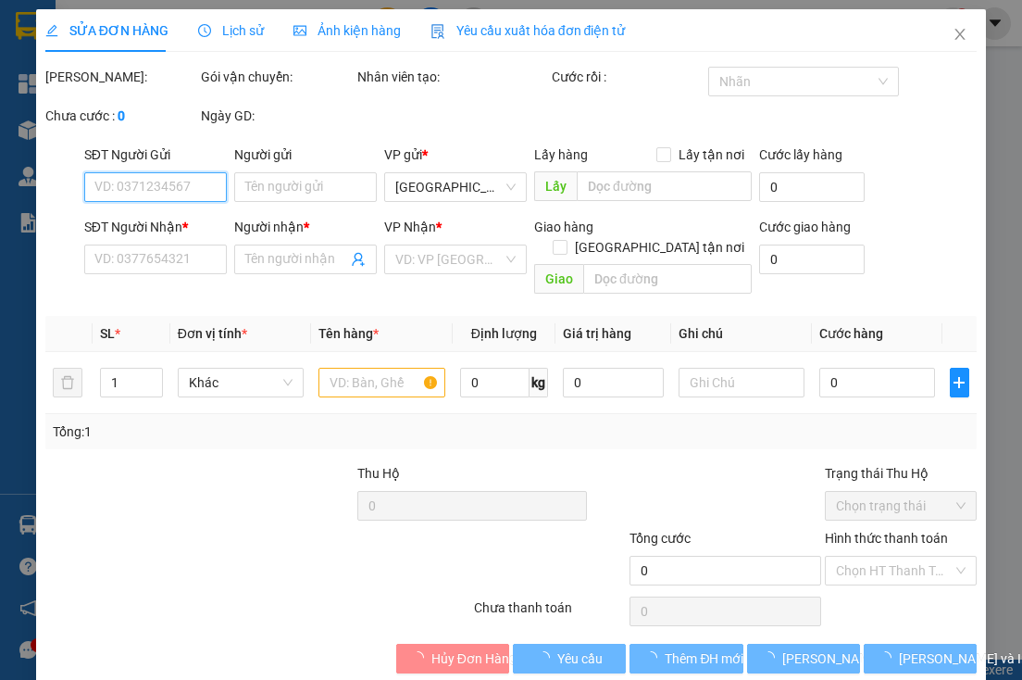
type input "0943038094"
type input "TRÚC LY"
type input "120.000"
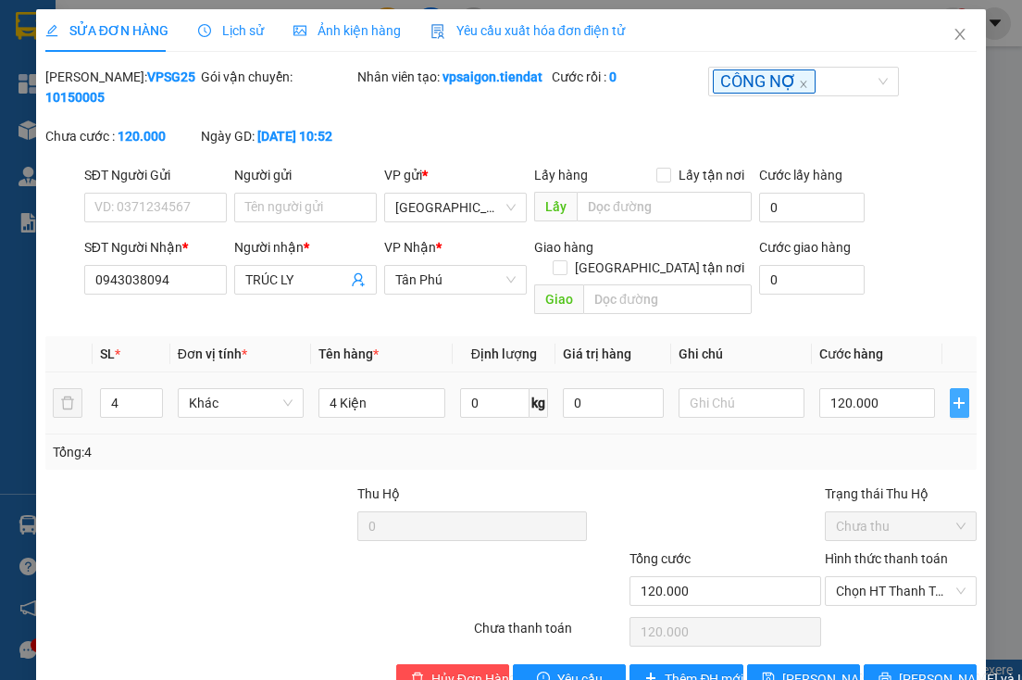
click at [952, 404] on icon "plus" at bounding box center [959, 402] width 15 height 15
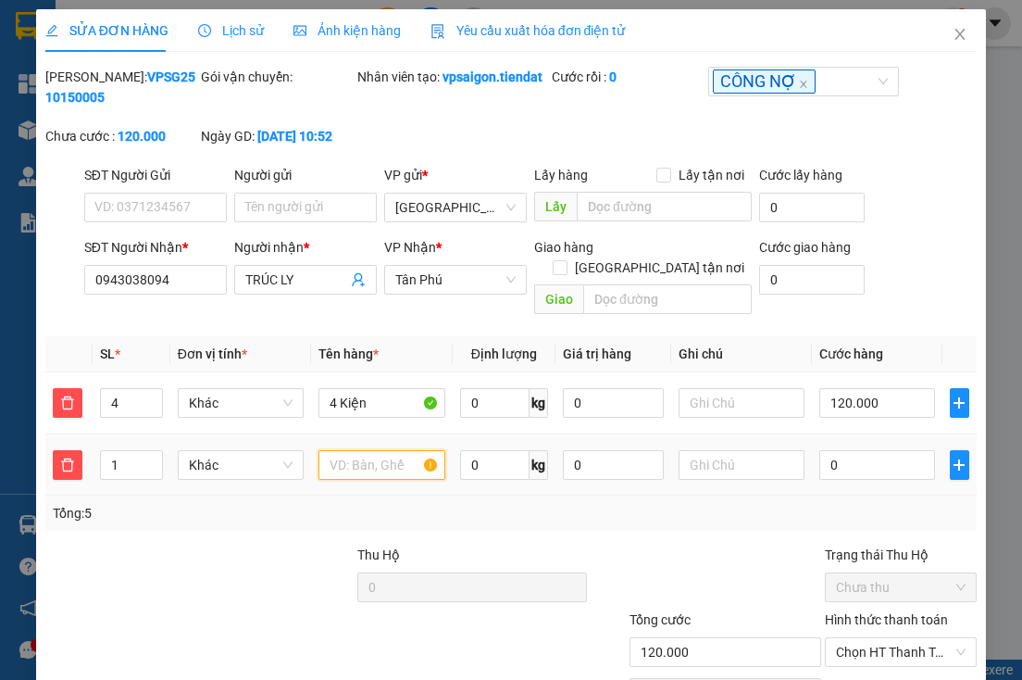
click at [335, 469] on input "text" at bounding box center [381, 465] width 127 height 30
type input "2"
click at [152, 455] on span "up" at bounding box center [152, 460] width 11 height 11
click at [354, 468] on input "text" at bounding box center [381, 465] width 127 height 30
type input "2 cuộn"
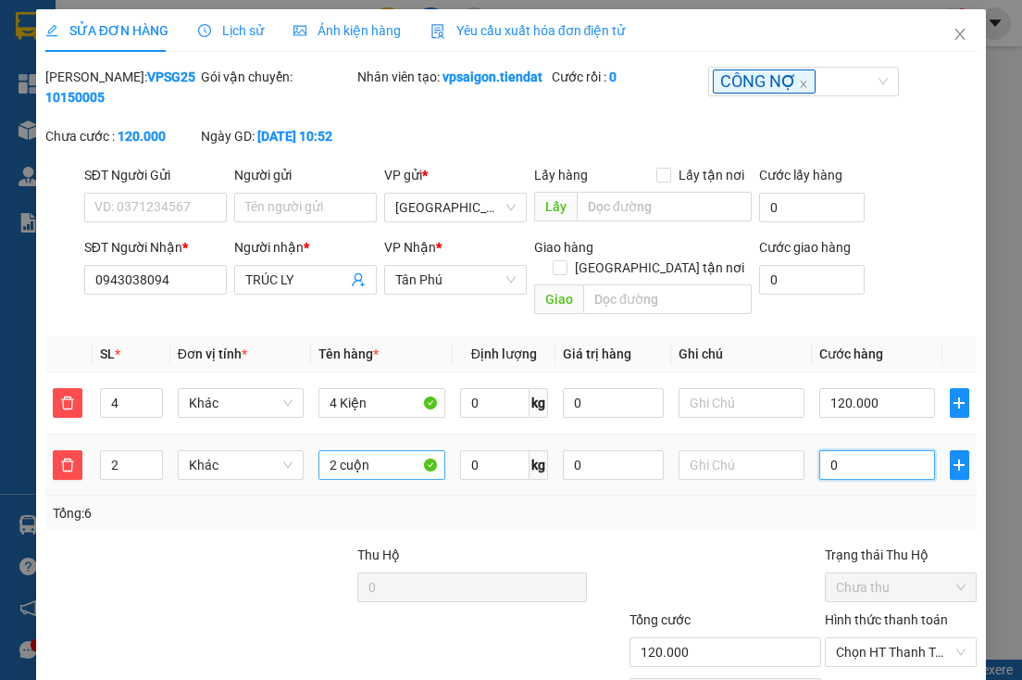
type input "120.002"
type input "2"
type input "120.000"
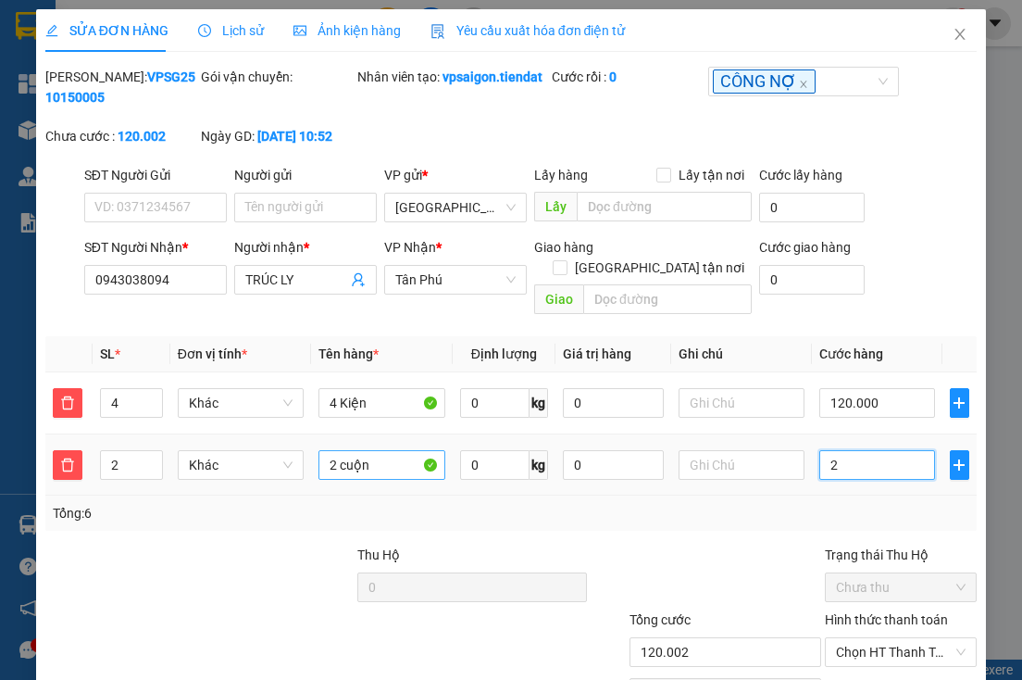
type input "0"
type input "120.006"
type input "06"
type input "120.060"
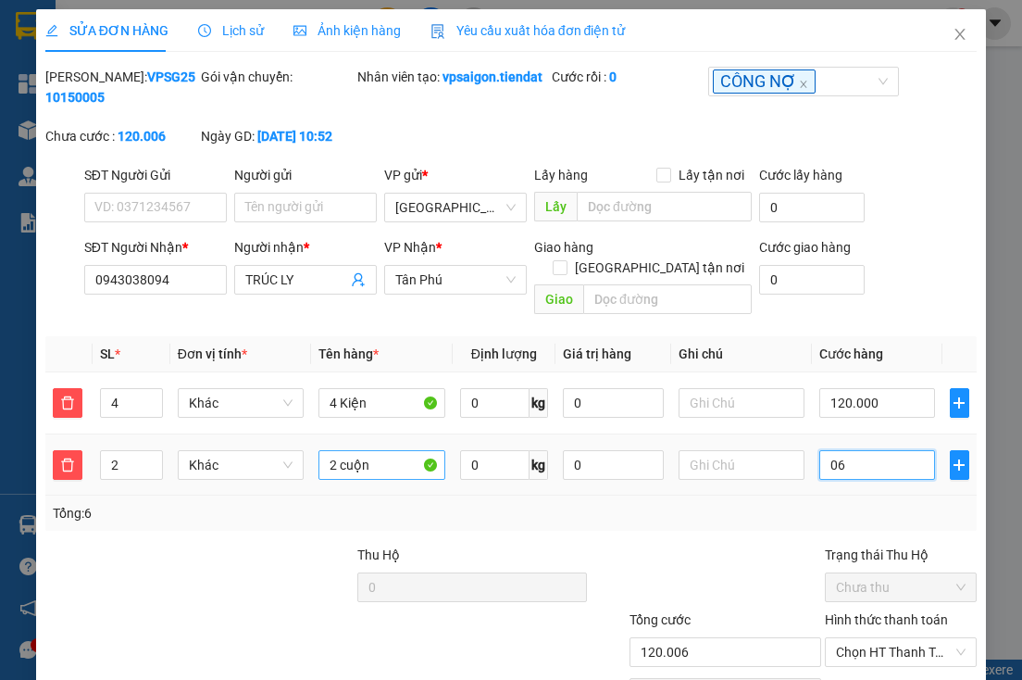
type input "120.060"
type input "060"
type input "180.000"
type input "60.000"
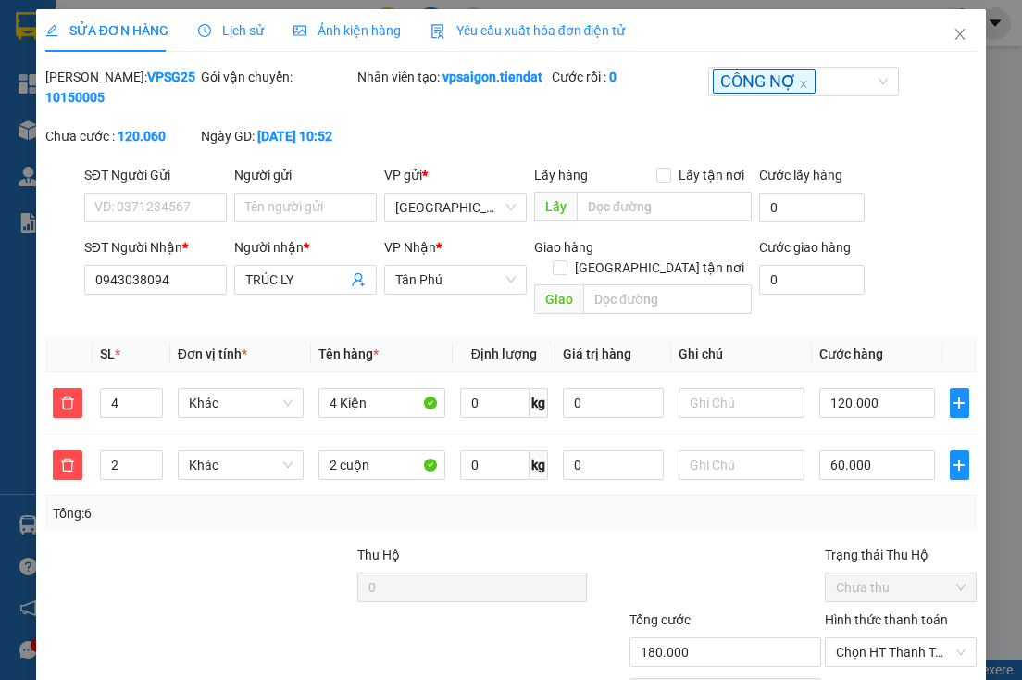
click at [689, 509] on div "Tổng: 6" at bounding box center [511, 513] width 917 height 20
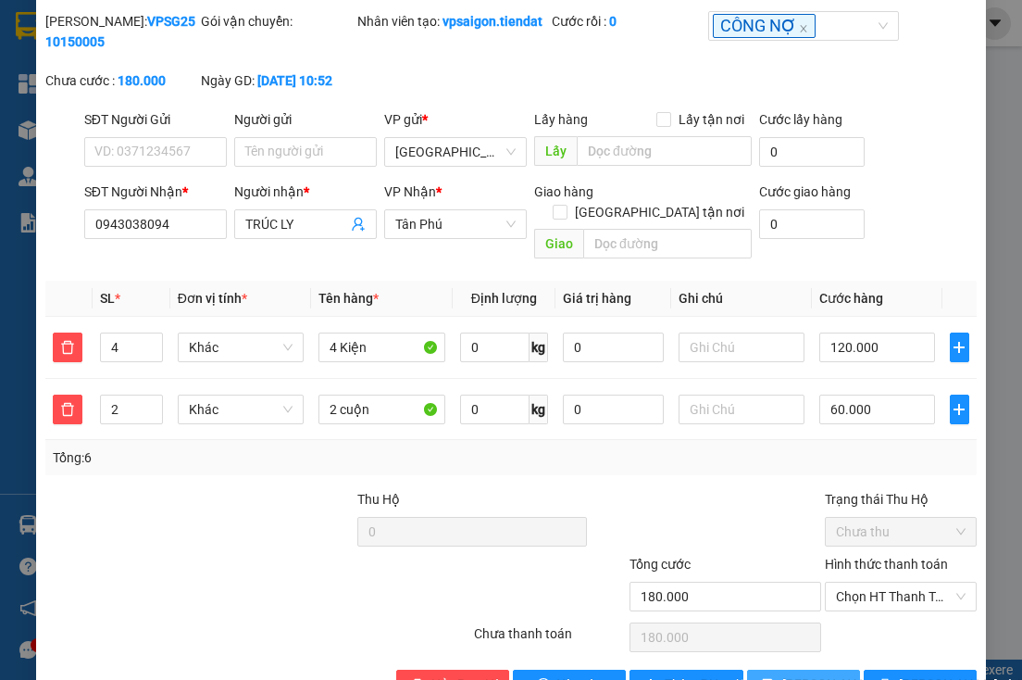
scroll to position [110, 0]
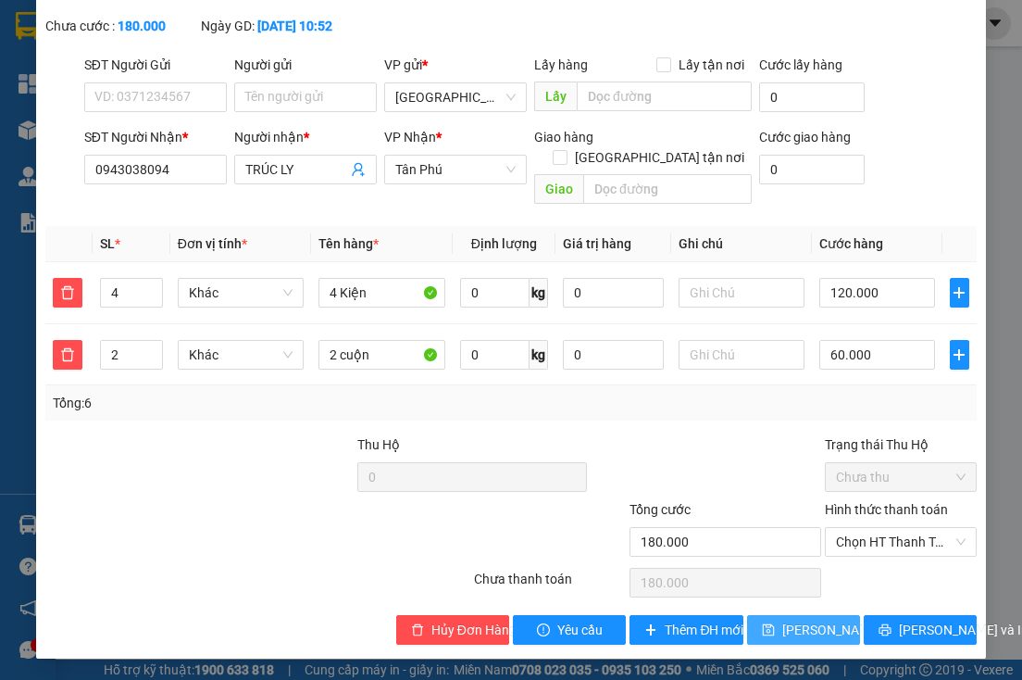
click at [799, 644] on div "SỬA ĐƠN HÀNG Lịch sử Ảnh kiện hàng Yêu cầu xuất hóa đơn điện tử Total Paid Fee …" at bounding box center [511, 278] width 951 height 759
click at [794, 630] on span "[PERSON_NAME] thay đổi" at bounding box center [856, 629] width 148 height 20
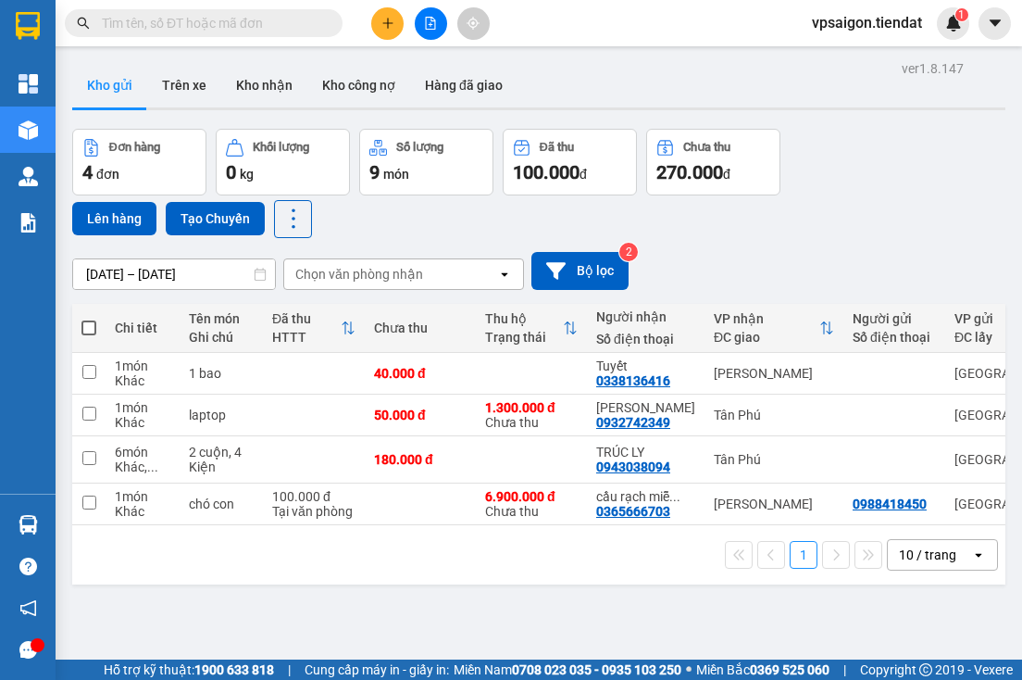
drag, startPoint x: 211, startPoint y: 569, endPoint x: 253, endPoint y: 526, distance: 60.2
click at [211, 569] on div "1 10 / trang open" at bounding box center [539, 554] width 918 height 31
click at [853, 459] on icon at bounding box center [859, 459] width 13 height 13
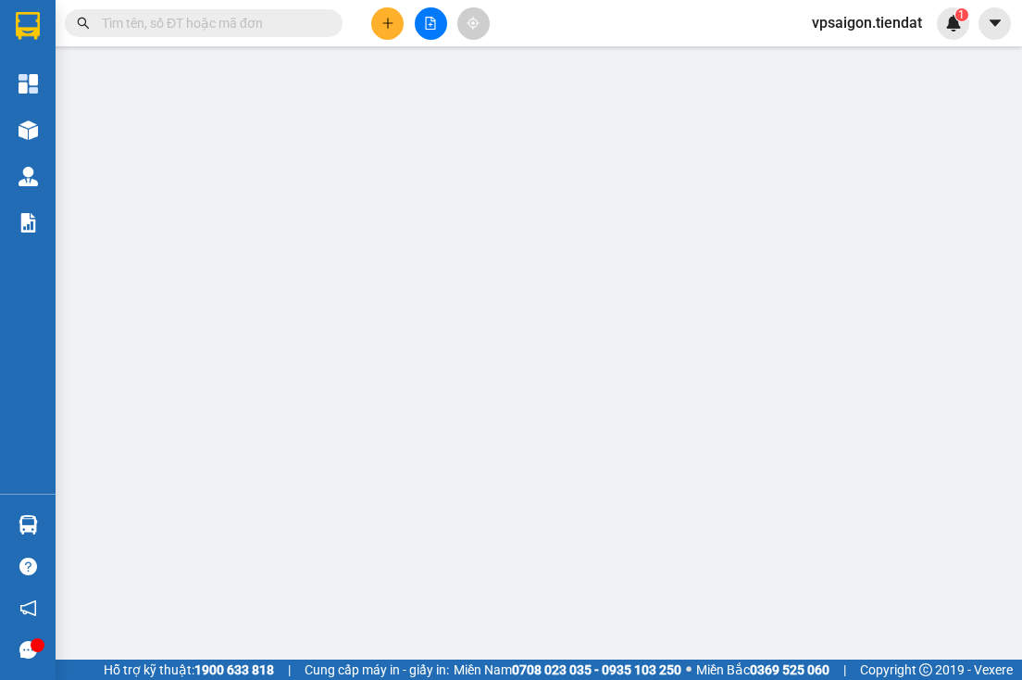
type input "0943038094"
type input "TRÚC LY"
type input "180.000"
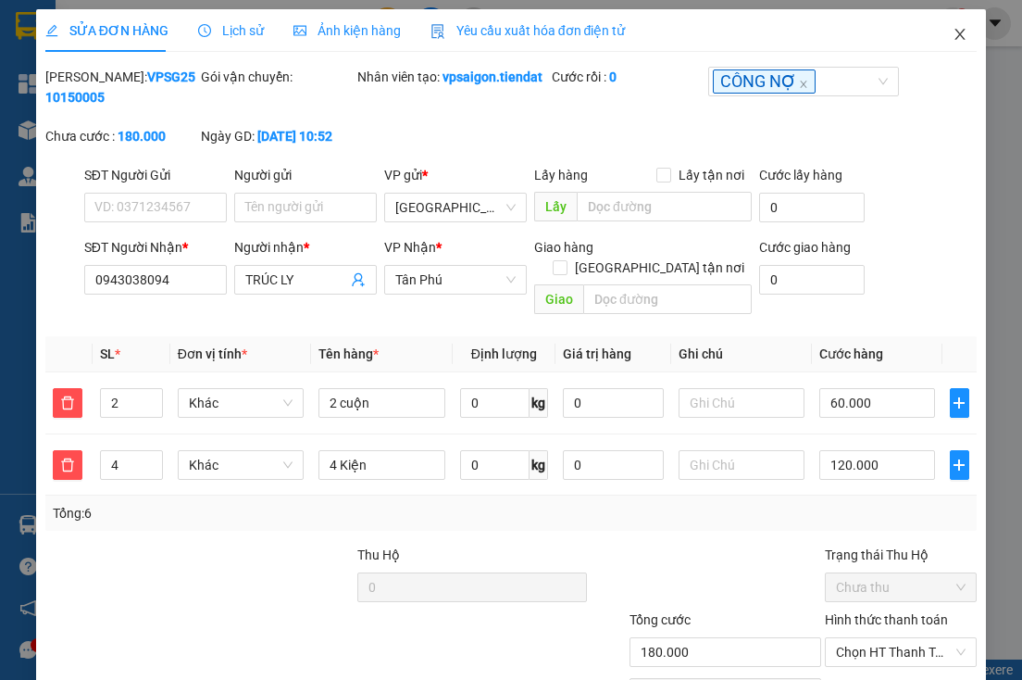
click at [941, 26] on span "Close" at bounding box center [960, 35] width 52 height 52
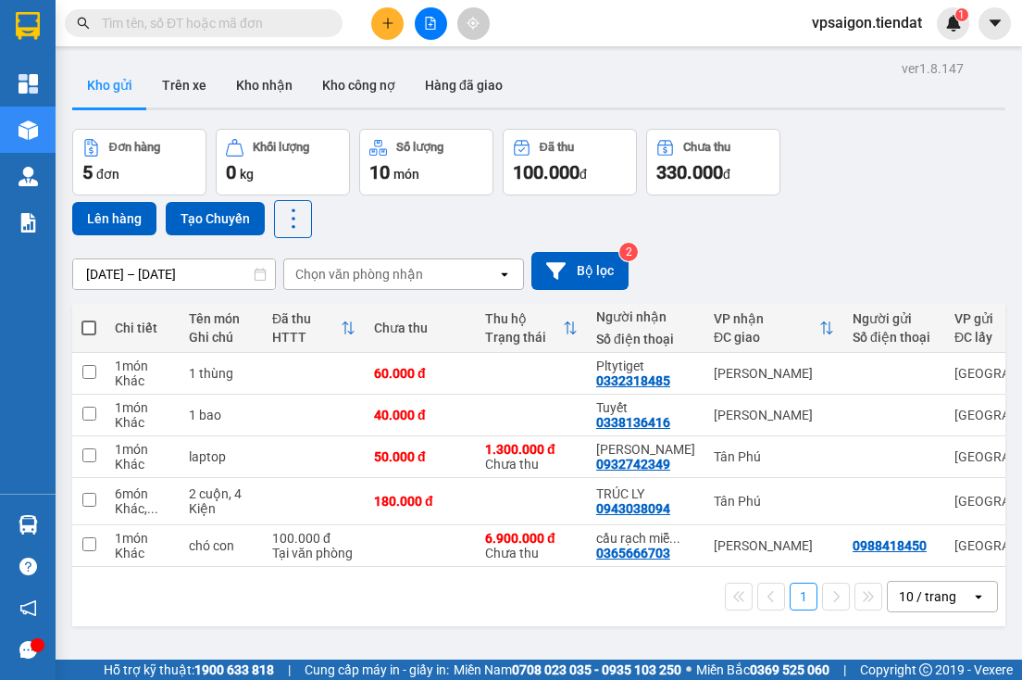
click at [302, 631] on div "ver 1.8.147 Kho gửi Trên xe Kho nhận Kho công nợ Hàng đã giao Đơn hàng 5 đơn Kh…" at bounding box center [539, 396] width 948 height 680
click at [374, 415] on div "40.000 đ" at bounding box center [420, 414] width 93 height 15
checkbox input "true"
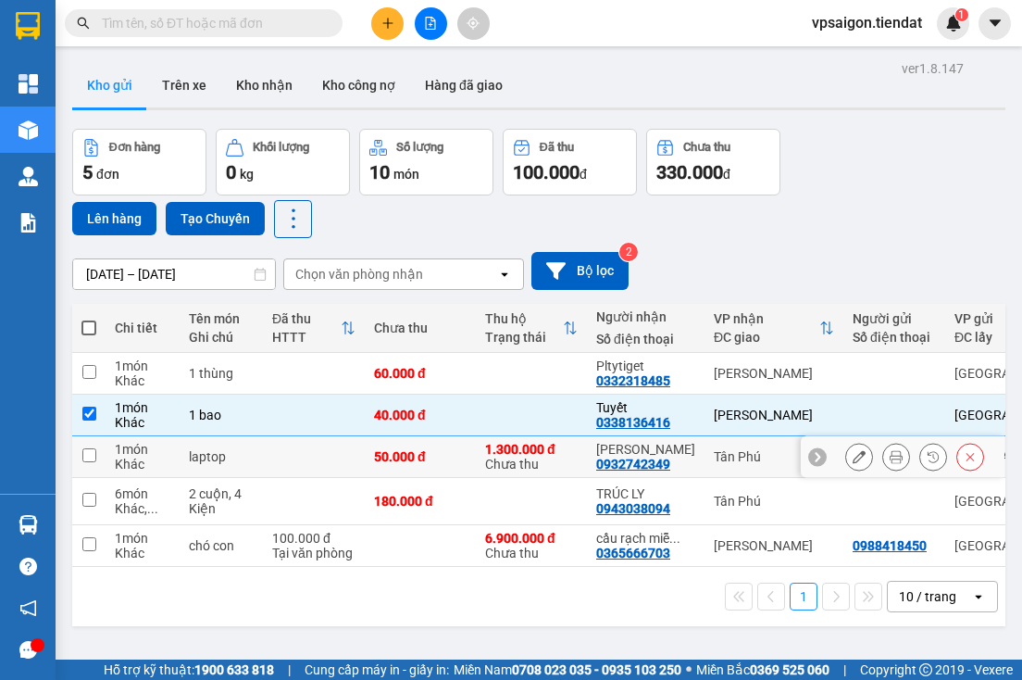
click at [370, 448] on td "50.000 đ" at bounding box center [420, 457] width 111 height 42
checkbox input "true"
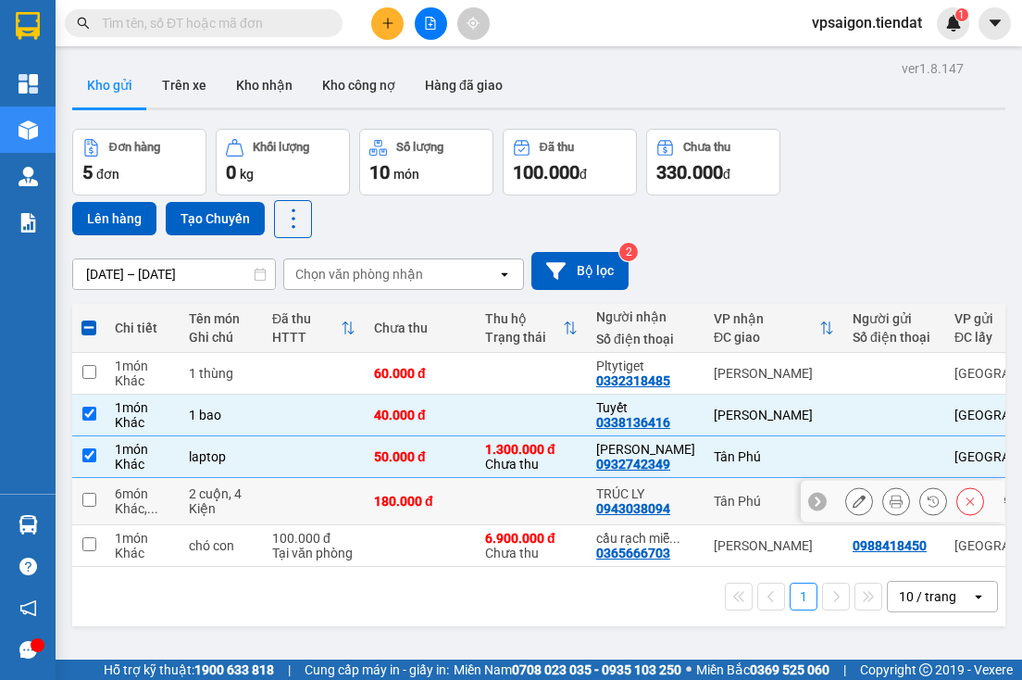
click at [375, 493] on div "180.000 đ" at bounding box center [420, 500] width 93 height 15
checkbox input "true"
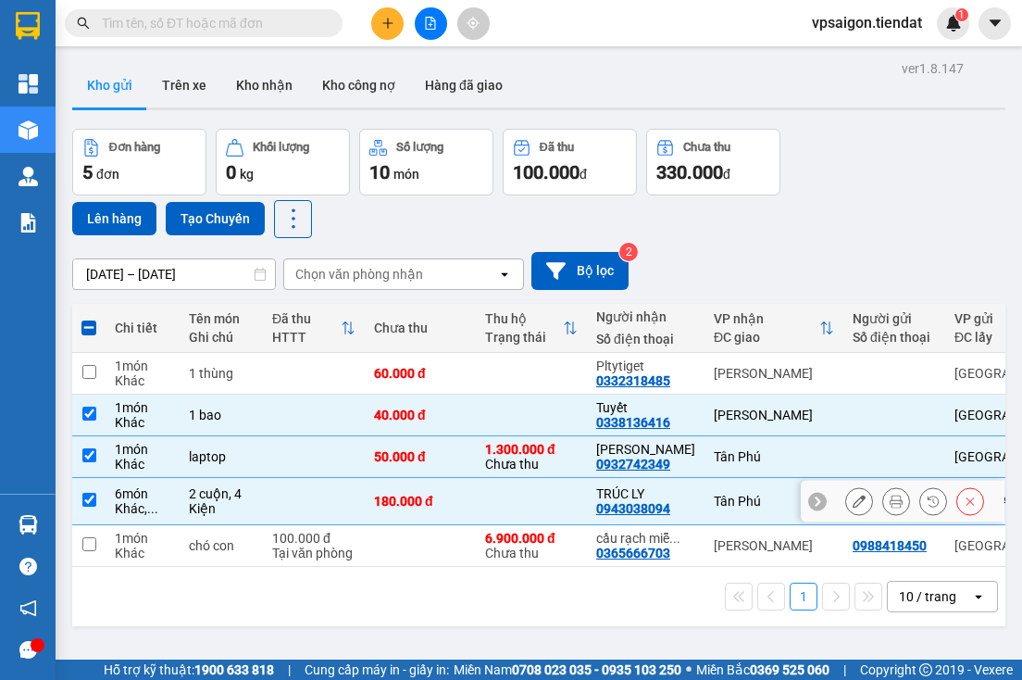
click at [377, 525] on td at bounding box center [420, 546] width 111 height 42
checkbox input "true"
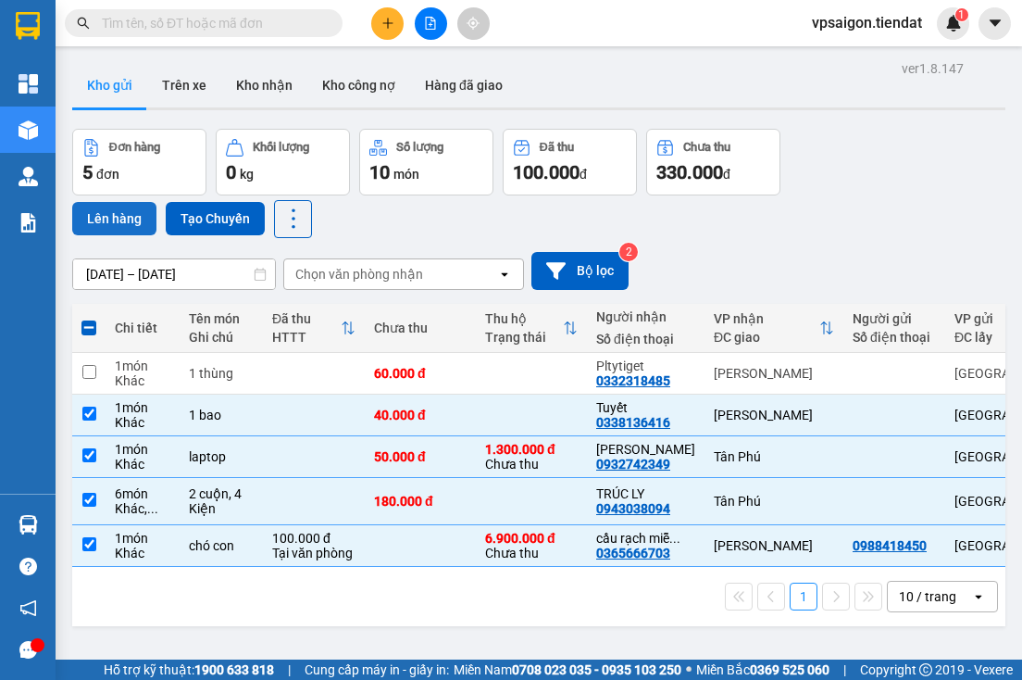
click at [108, 223] on button "Lên hàng" at bounding box center [114, 218] width 84 height 33
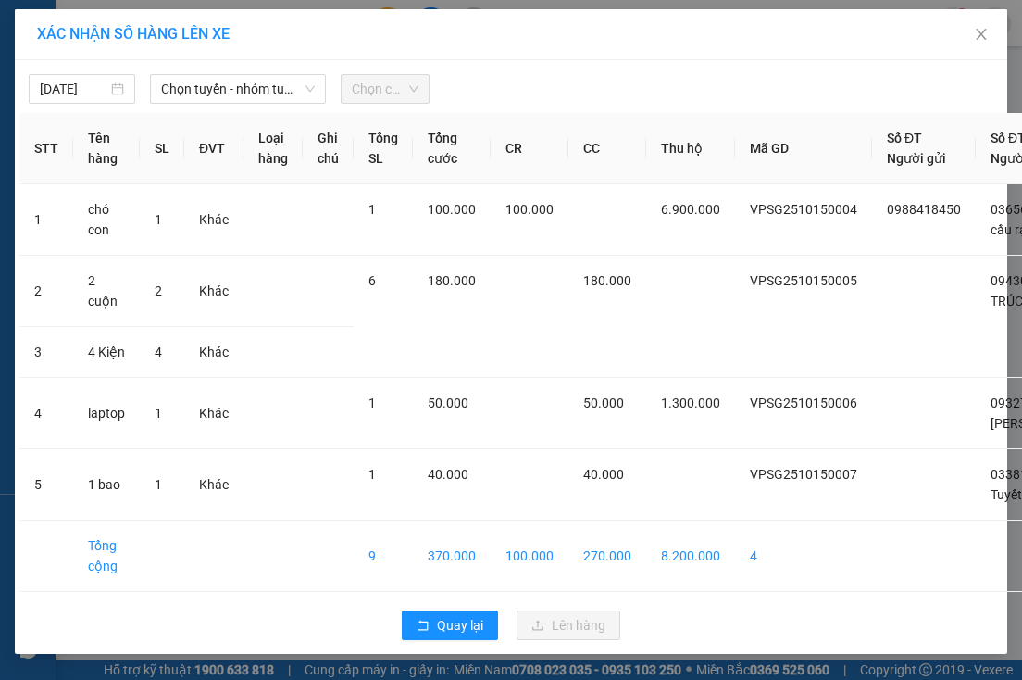
click at [222, 104] on div "[DATE] Chọn tuyến - nhóm tuyến Chọn chuyến STT Tên hàng SL ĐVT Loại hàng Ghi ch…" at bounding box center [511, 356] width 992 height 593
click at [228, 88] on span "Chọn tuyến - nhóm tuyến" at bounding box center [238, 89] width 154 height 28
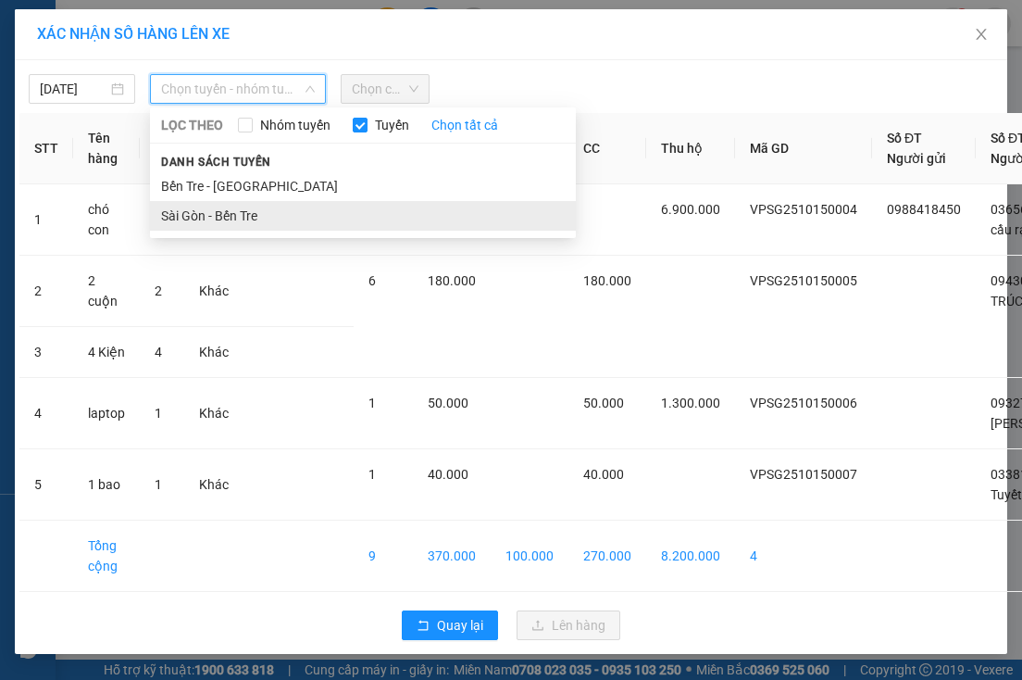
click at [243, 206] on li "Sài Gòn - Bến Tre" at bounding box center [363, 216] width 426 height 30
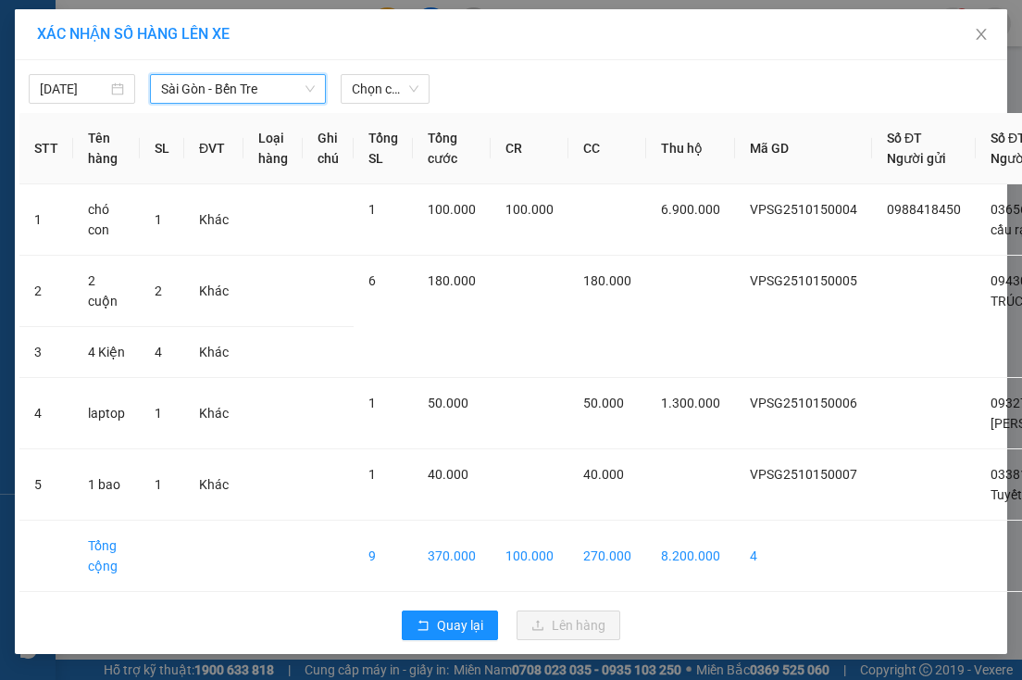
click at [394, 114] on th "Tổng SL" at bounding box center [383, 148] width 59 height 71
click at [393, 88] on span "Chọn chuyến" at bounding box center [385, 89] width 67 height 28
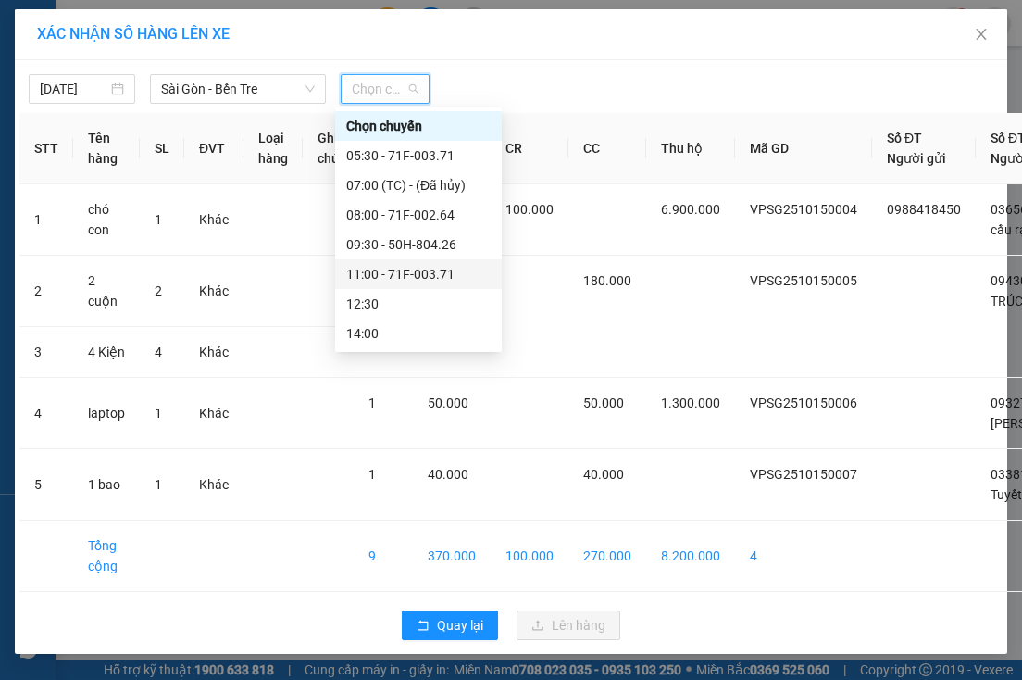
click at [429, 273] on div "11:00 - 71F-003.71" at bounding box center [418, 274] width 144 height 20
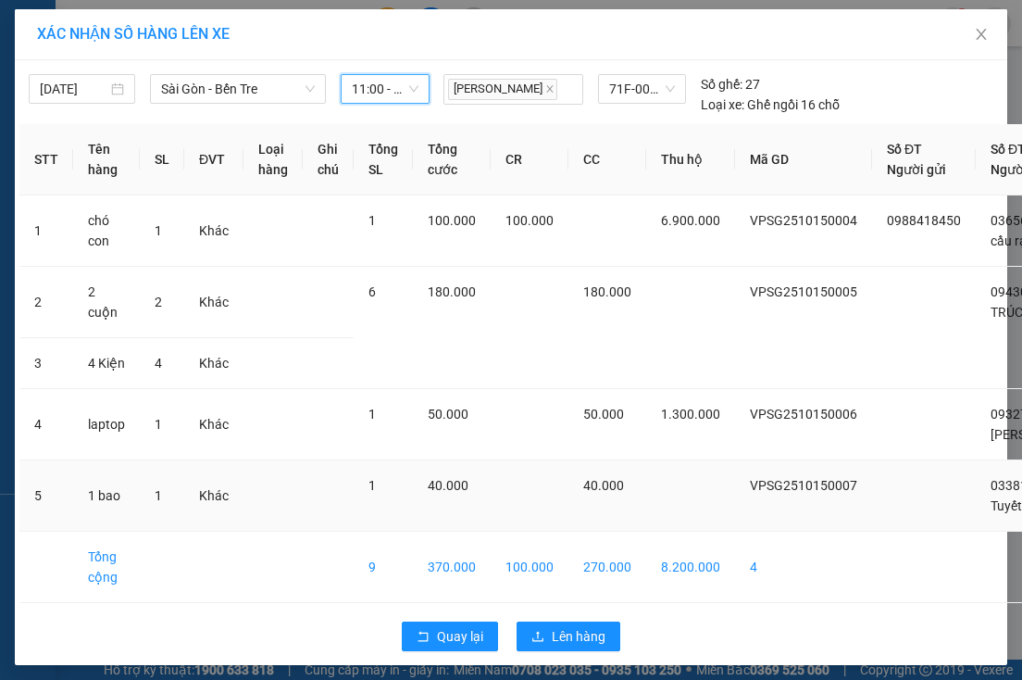
scroll to position [107, 0]
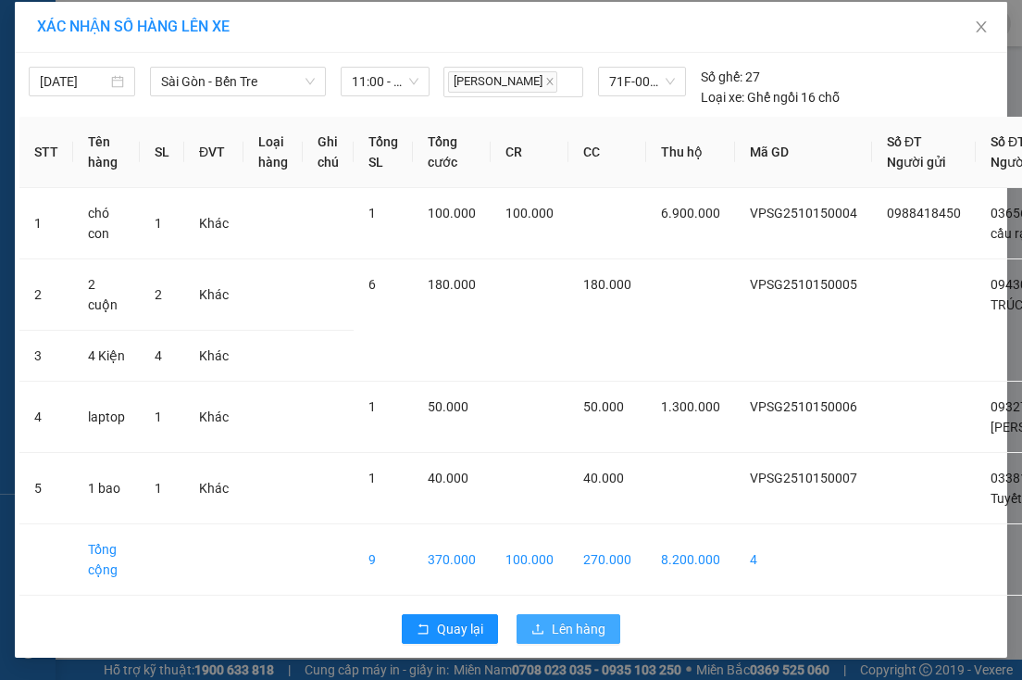
click at [568, 618] on span "Lên hàng" at bounding box center [579, 628] width 54 height 20
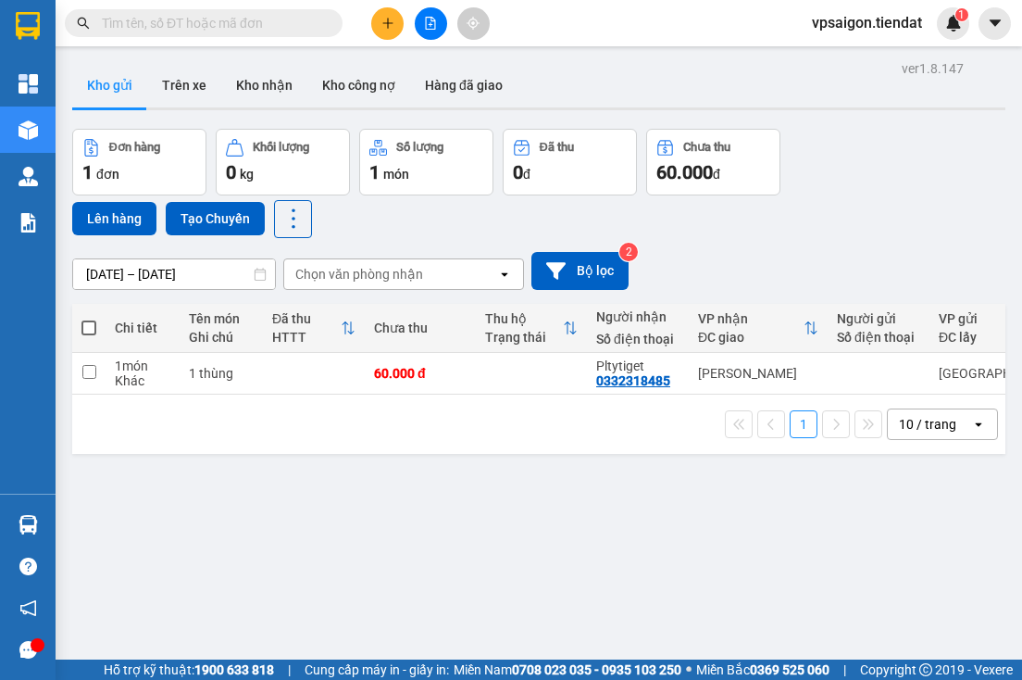
click at [293, 460] on div "ver 1.8.147 Kho gửi Trên xe Kho nhận Kho công nợ Hàng đã giao Đơn hàng 1 đơn Kh…" at bounding box center [539, 396] width 948 height 680
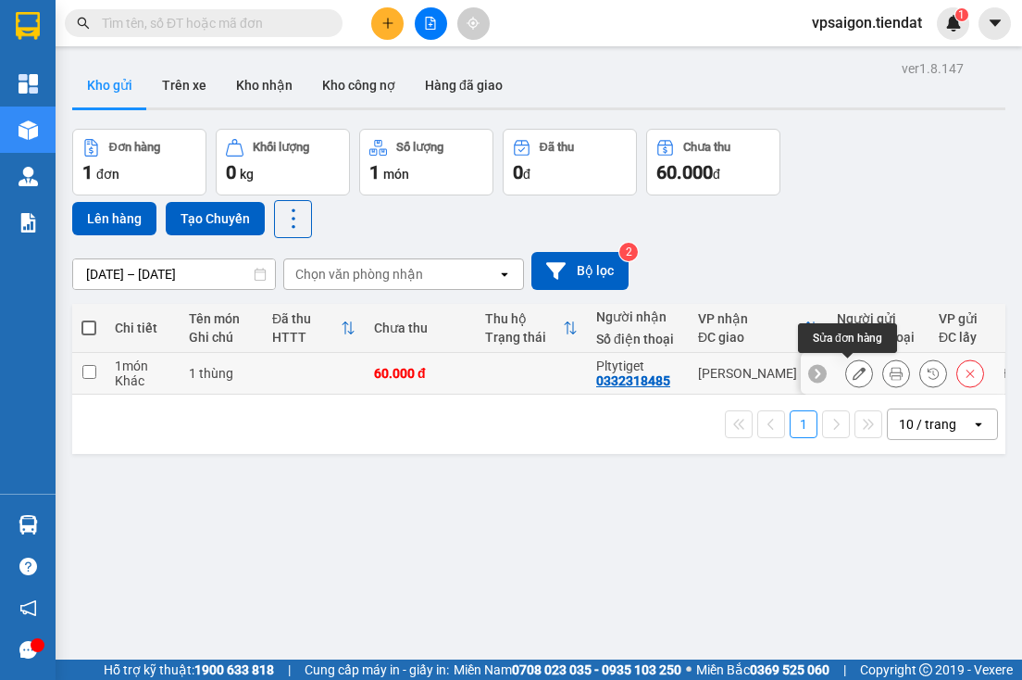
click at [853, 370] on icon at bounding box center [859, 373] width 13 height 13
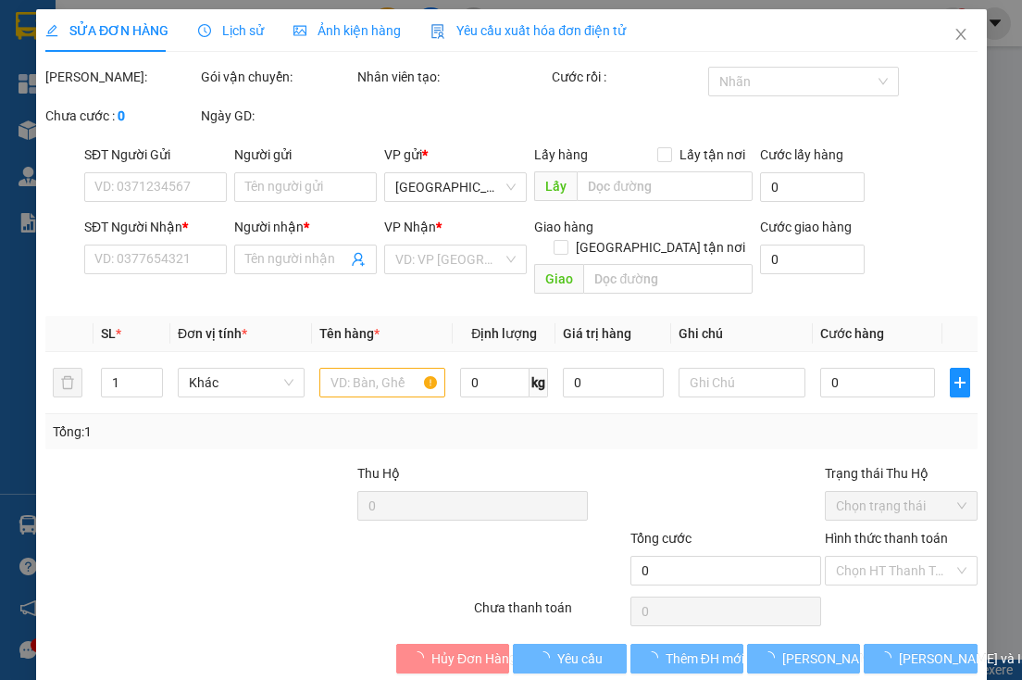
type input "0332318485"
type input "Pltytiget"
type input "60.000"
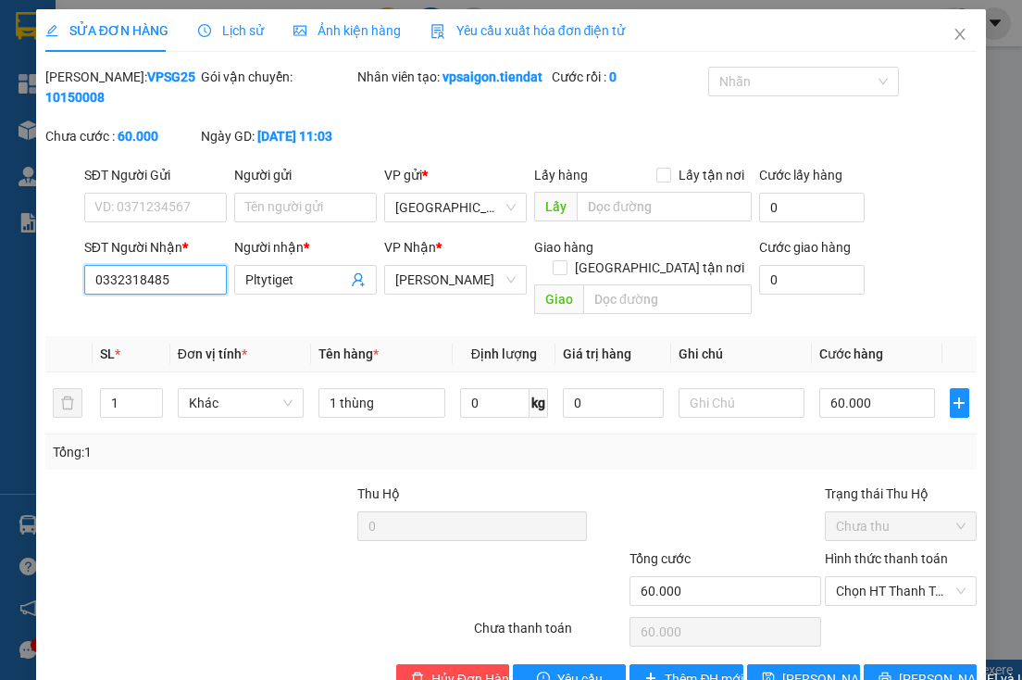
click at [125, 289] on input "0332318485" at bounding box center [155, 280] width 143 height 30
click at [322, 433] on td "1 thùng" at bounding box center [382, 403] width 142 height 62
click at [952, 54] on span "Close" at bounding box center [960, 35] width 52 height 52
